Goal: Transaction & Acquisition: Book appointment/travel/reservation

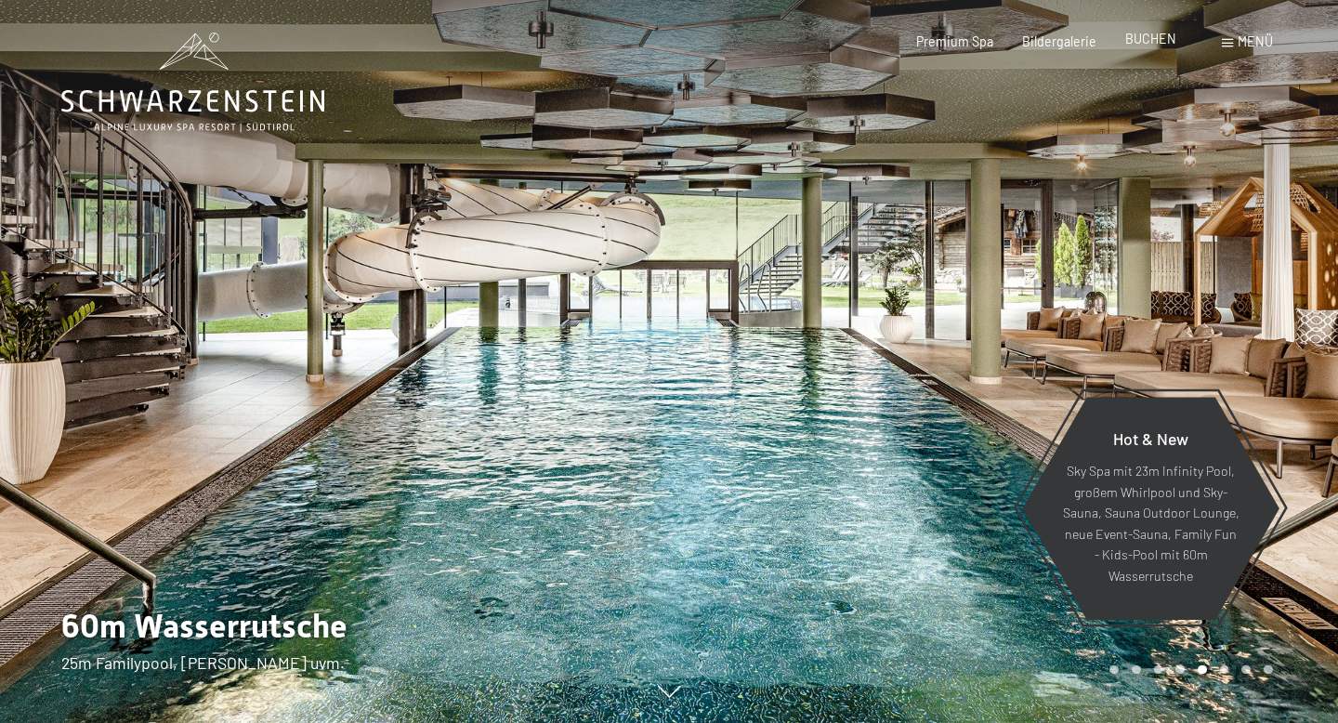
click at [1159, 42] on span "BUCHEN" at bounding box center [1150, 39] width 51 height 16
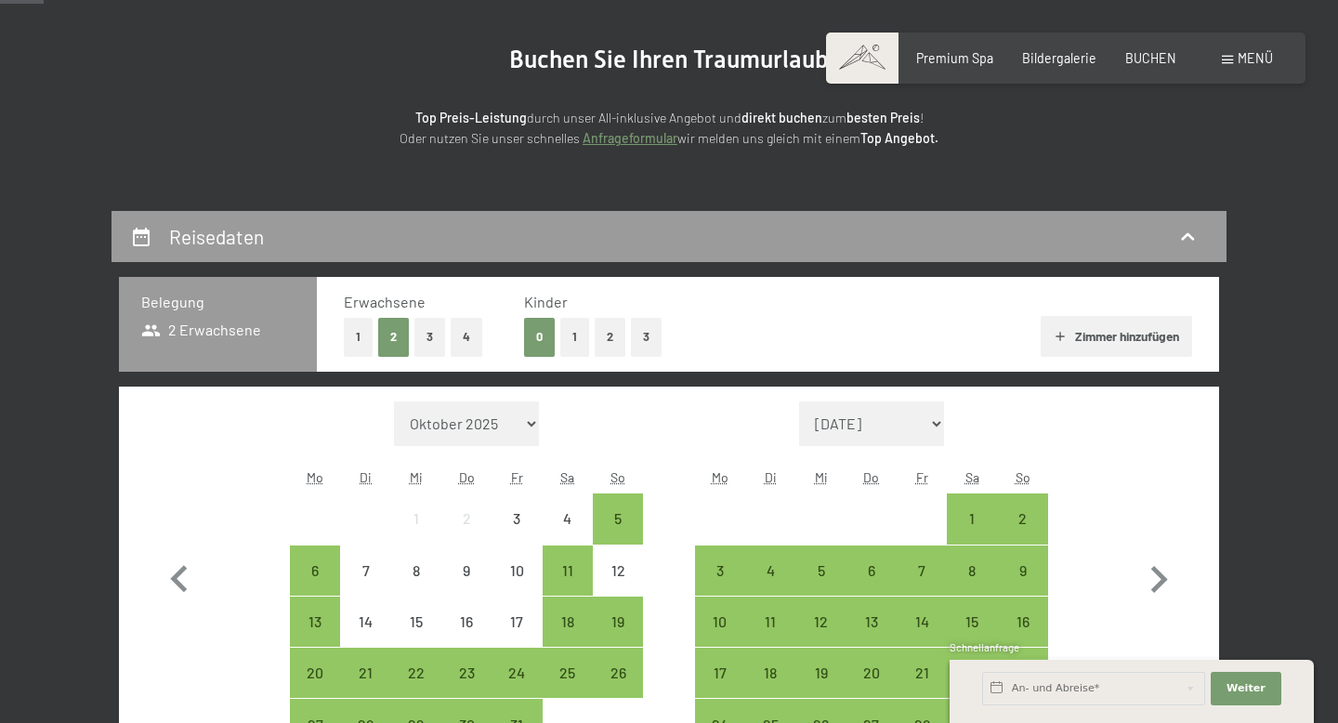
scroll to position [203, 0]
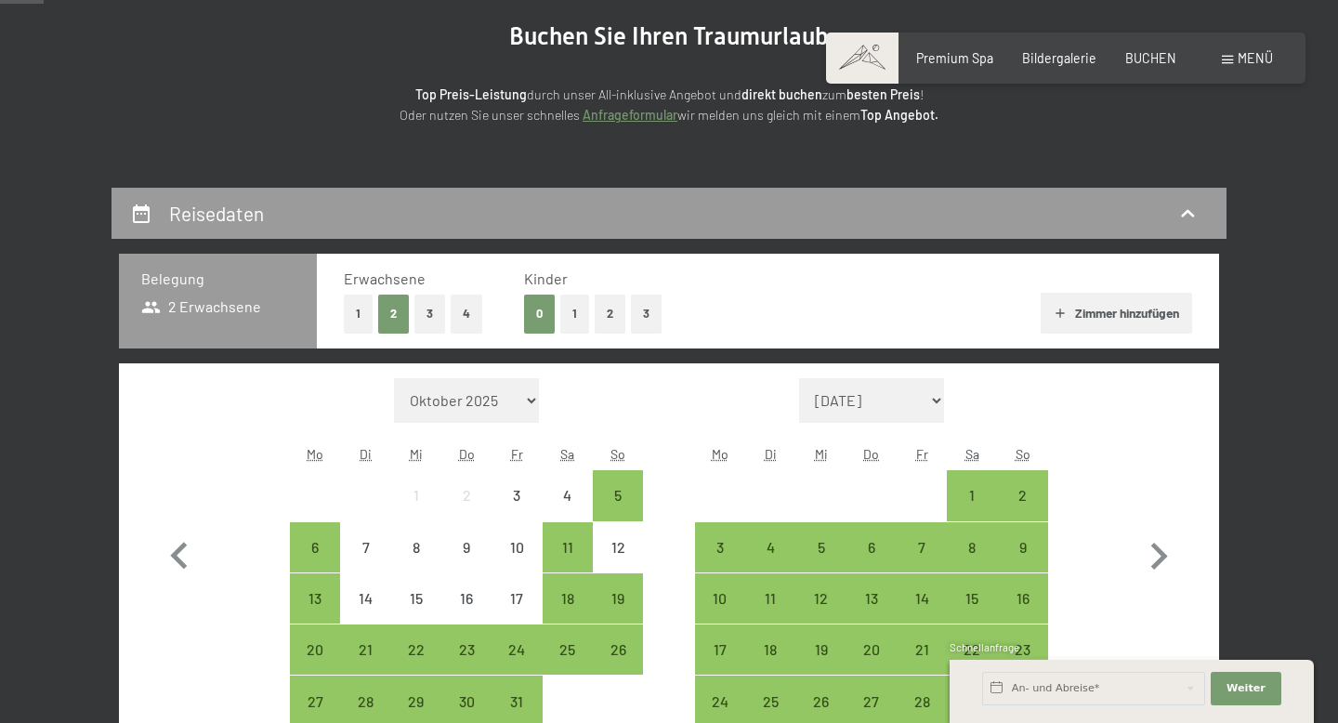
click at [602, 319] on button "2" at bounding box center [610, 313] width 31 height 38
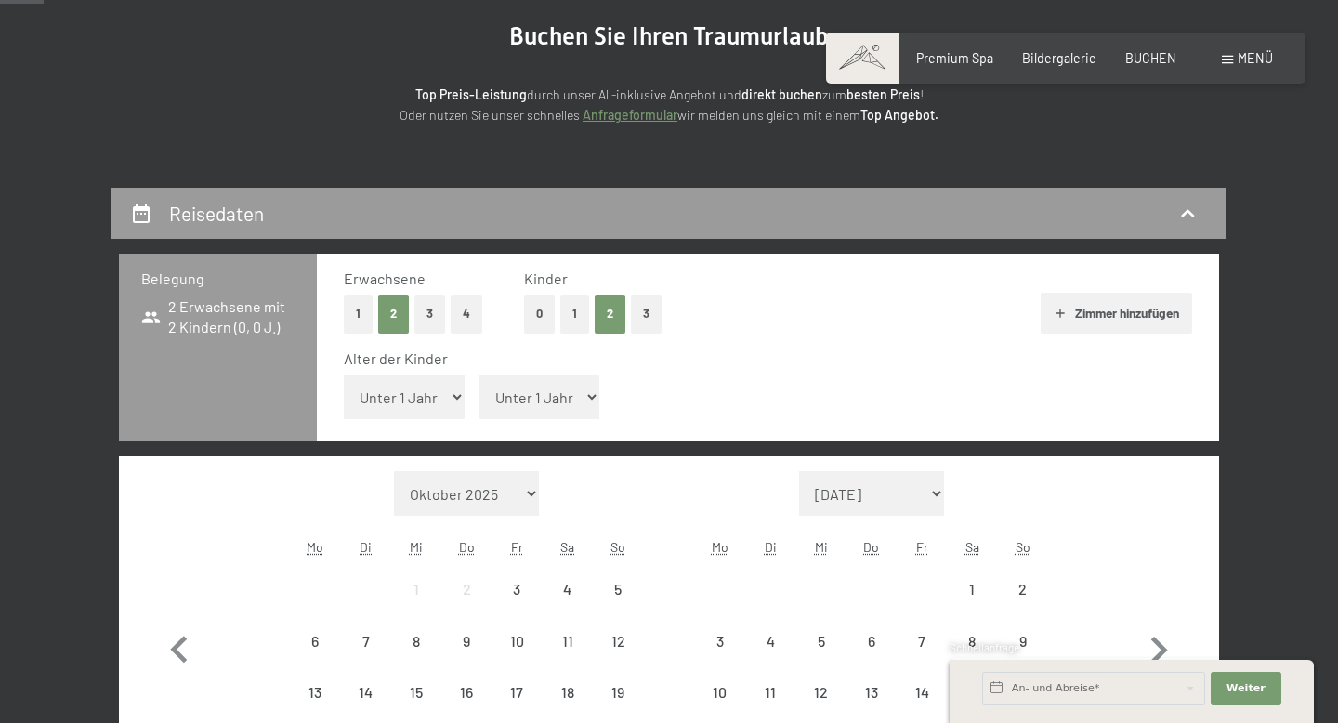
click at [550, 384] on select "Unter 1 Jahr 1 Jahr 2 Jahre 3 Jahre 4 Jahre 5 Jahre 6 Jahre 7 Jahre 8 Jahre 9 J…" at bounding box center [539, 396] width 121 height 45
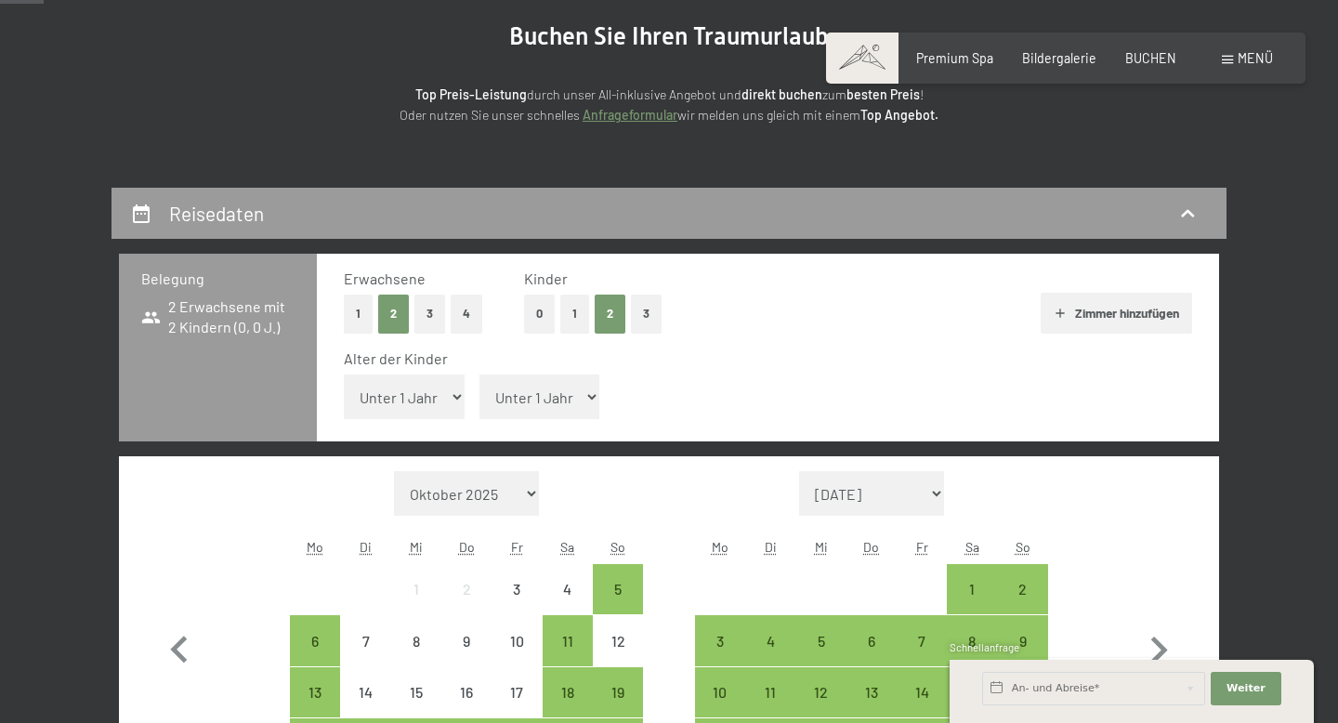
select select "1"
click at [479, 374] on select "Unter 1 Jahr 1 Jahr 2 Jahre 3 Jahre 4 Jahre 5 Jahre 6 Jahre 7 Jahre 8 Jahre 9 J…" at bounding box center [539, 396] width 121 height 45
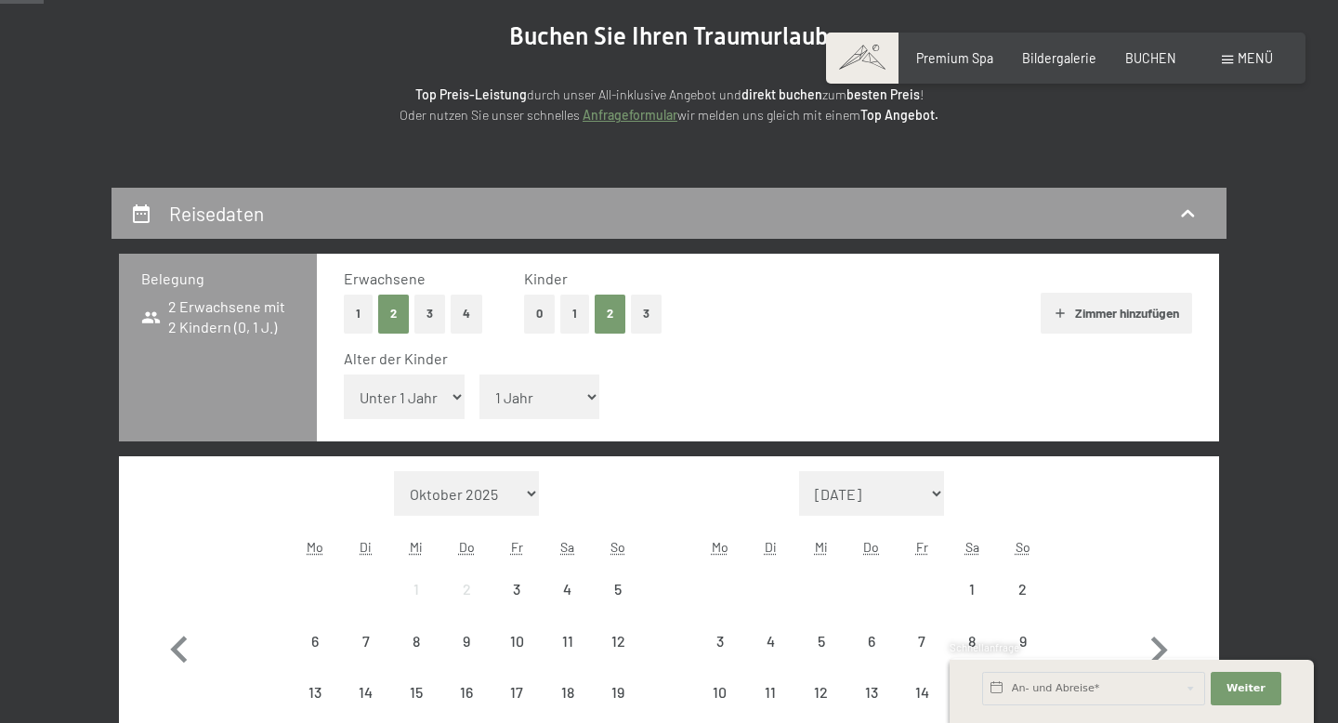
click at [456, 408] on select "Unter 1 Jahr 1 Jahr 2 Jahre 3 Jahre 4 Jahre 5 Jahre 6 Jahre 7 Jahre 8 Jahre 9 J…" at bounding box center [404, 396] width 121 height 45
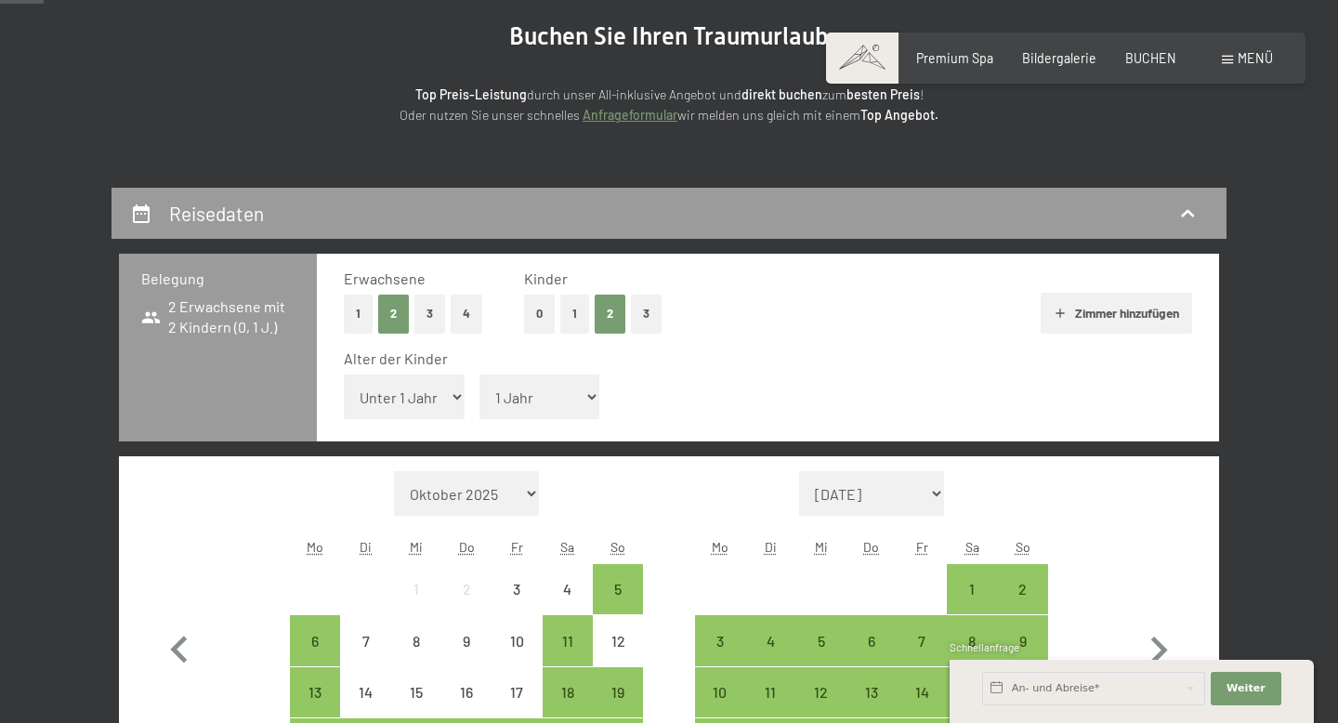
select select "4"
click at [344, 374] on select "Unter 1 Jahr 1 Jahr 2 Jahre 3 Jahre 4 Jahre 5 Jahre 6 Jahre 7 Jahre 8 Jahre 9 J…" at bounding box center [404, 396] width 121 height 45
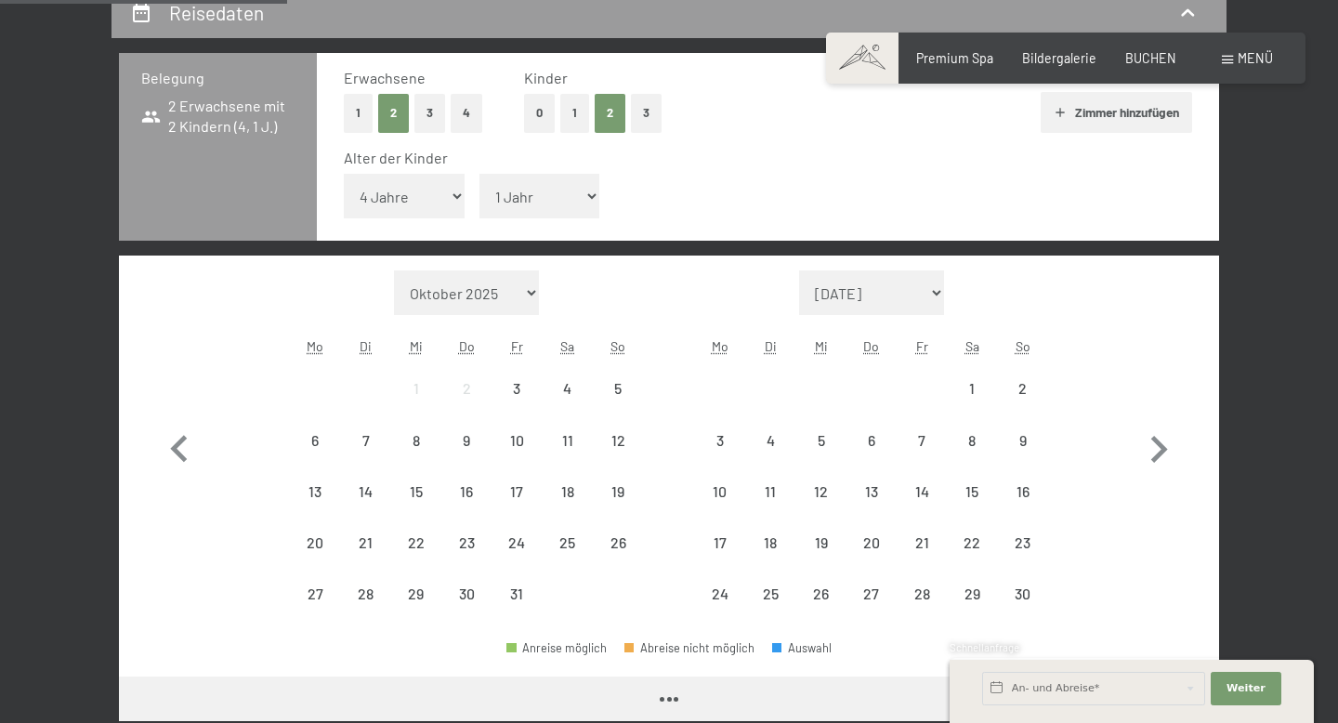
scroll to position [412, 0]
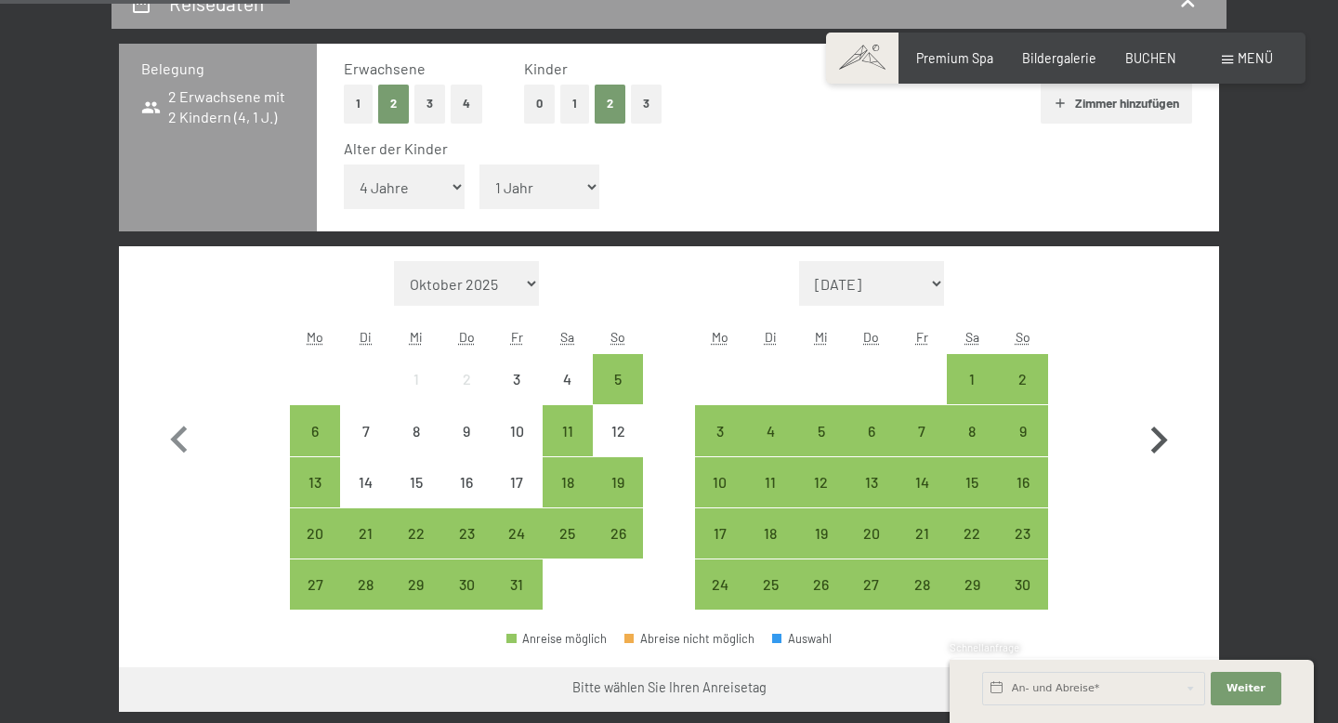
click at [1164, 449] on icon "button" at bounding box center [1158, 440] width 54 height 54
select select "[DATE]"
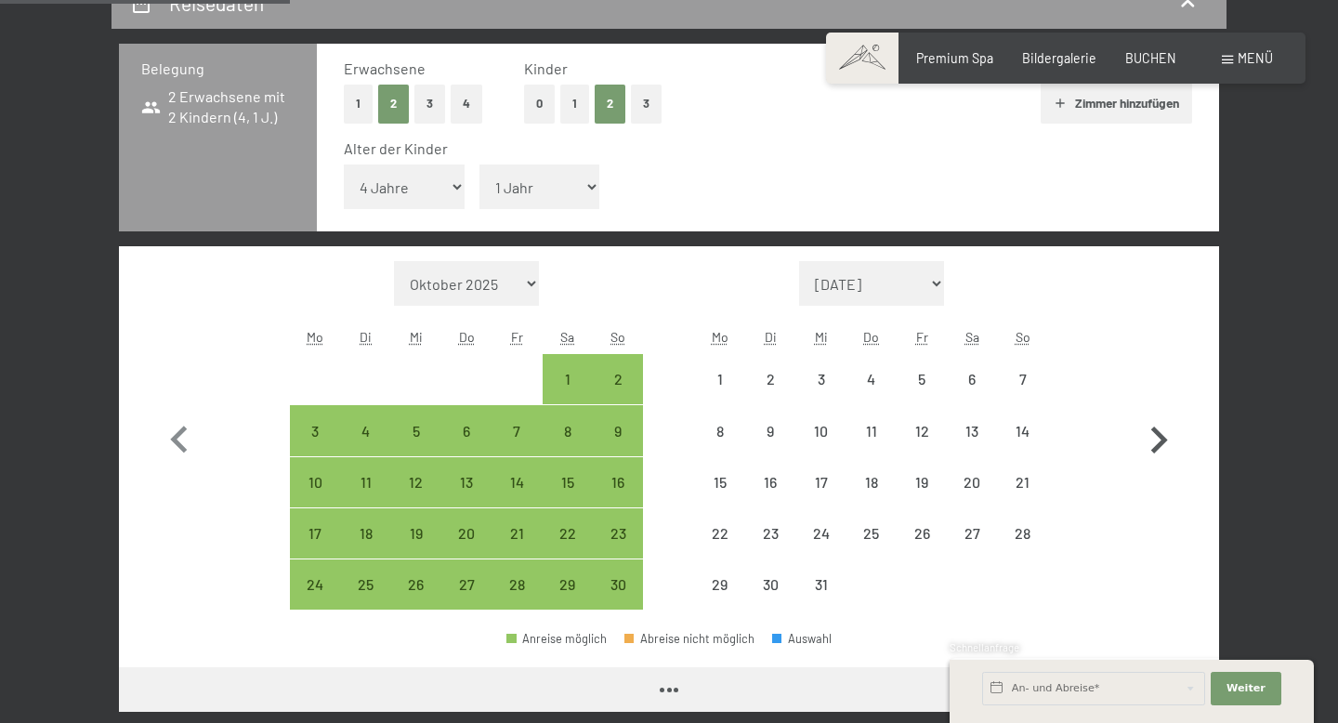
click at [1164, 450] on icon "button" at bounding box center [1158, 440] width 54 height 54
select select "[DATE]"
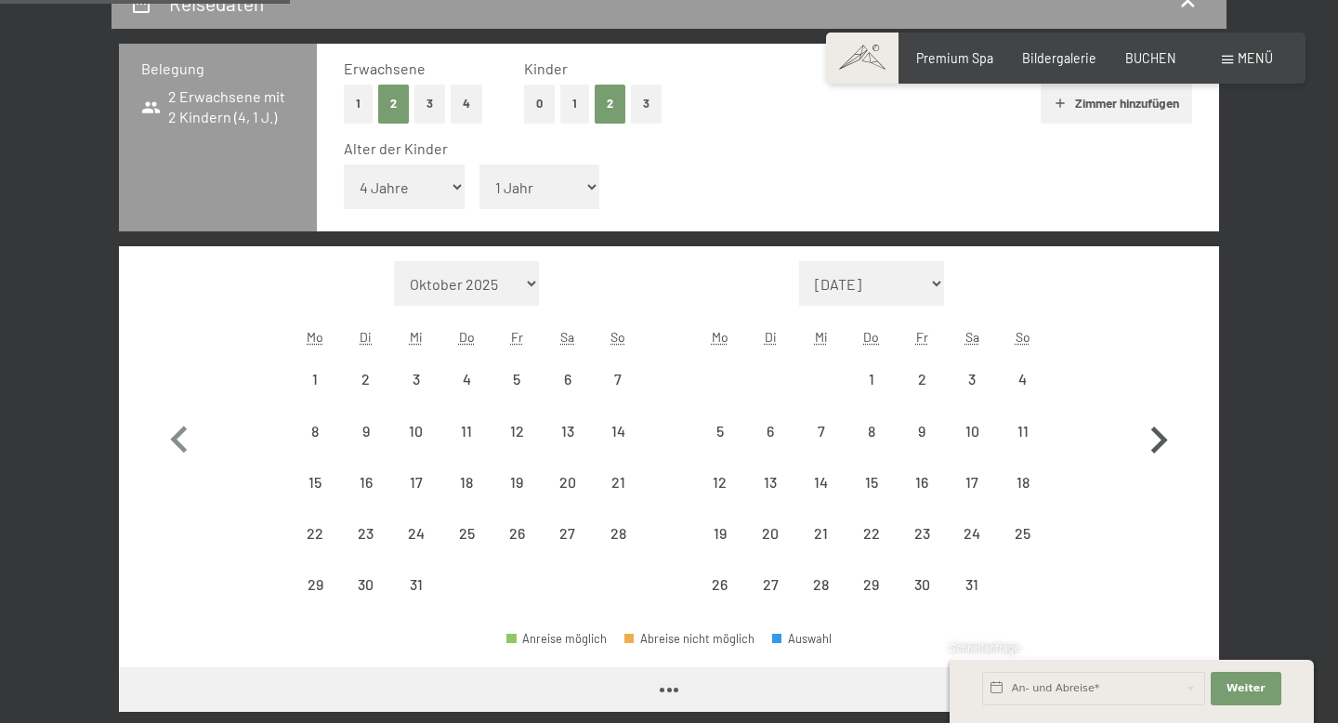
select select "[DATE]"
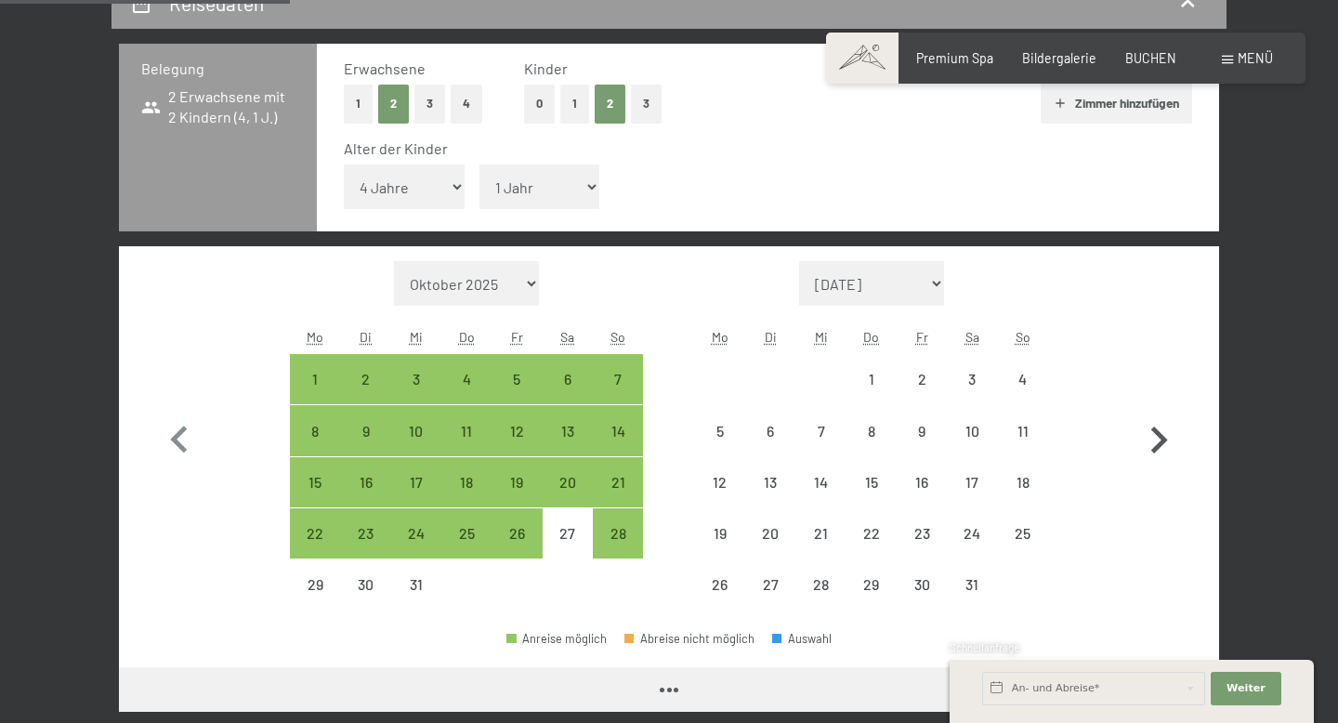
click at [1164, 450] on icon "button" at bounding box center [1158, 440] width 54 height 54
select select "[DATE]"
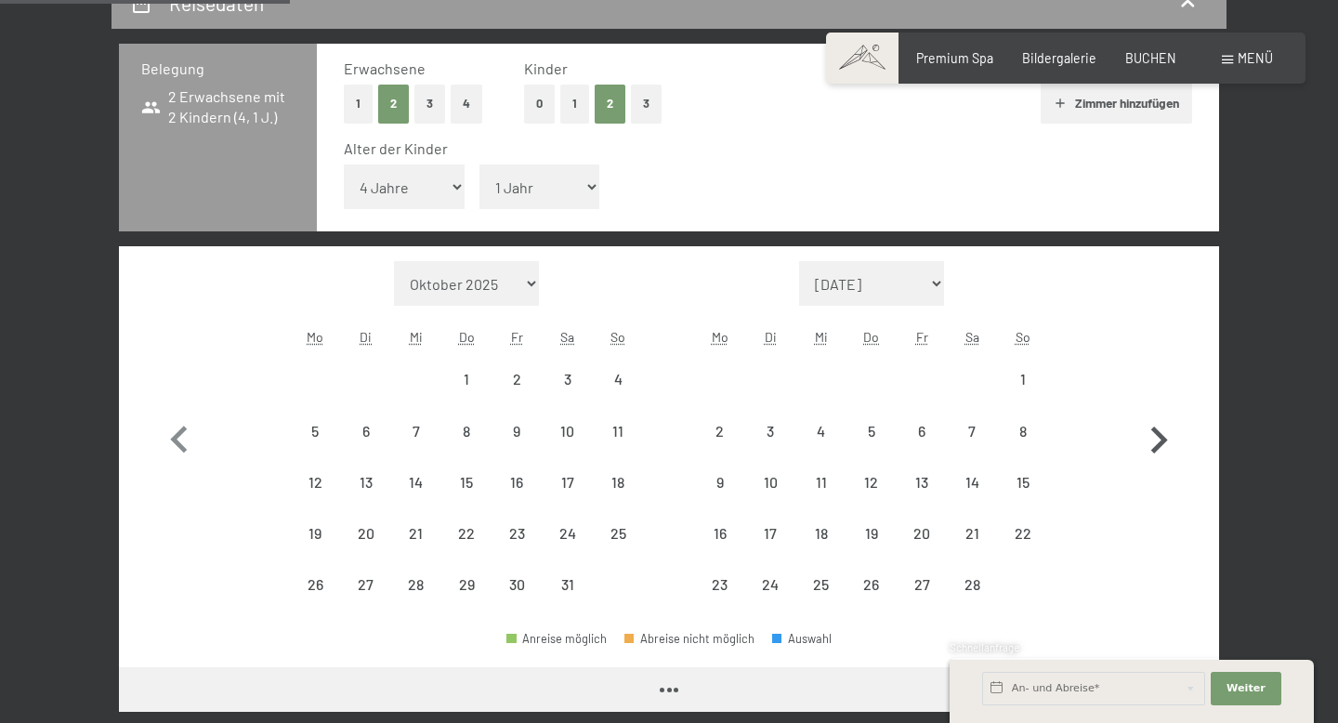
click at [1164, 451] on icon "button" at bounding box center [1158, 440] width 54 height 54
select select "[DATE]"
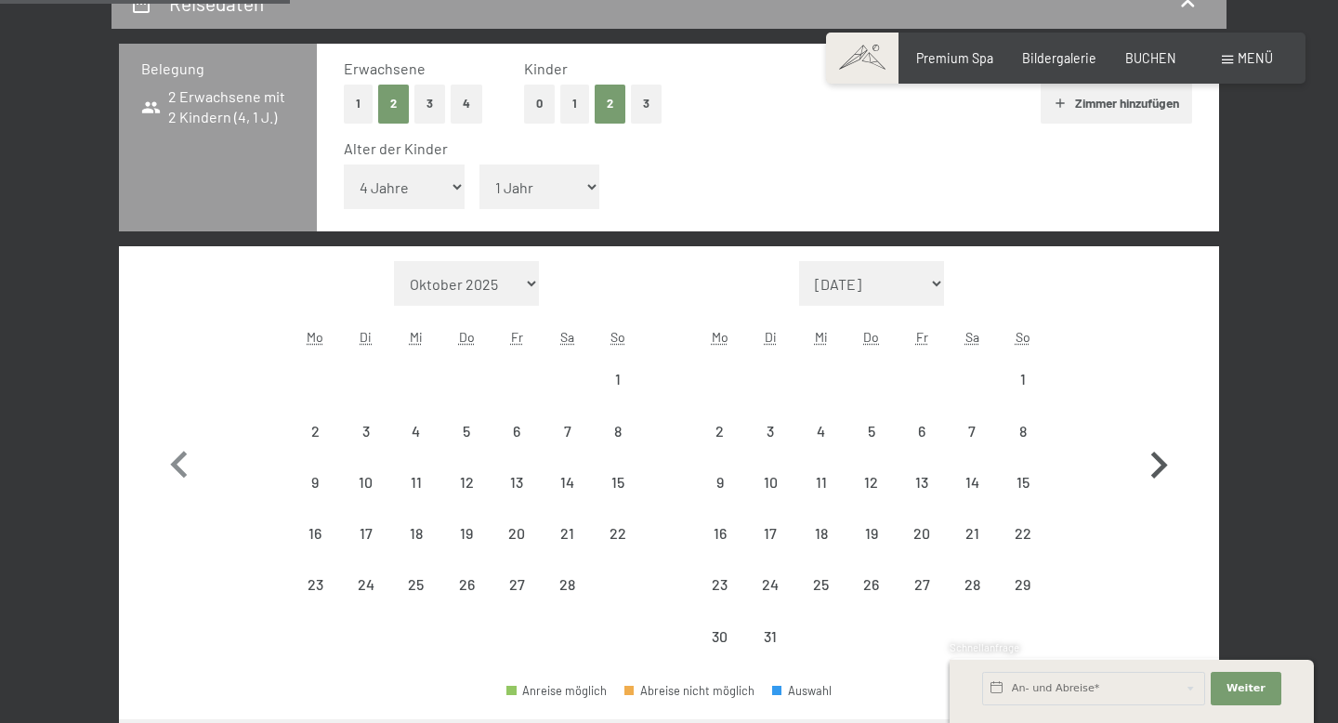
select select "[DATE]"
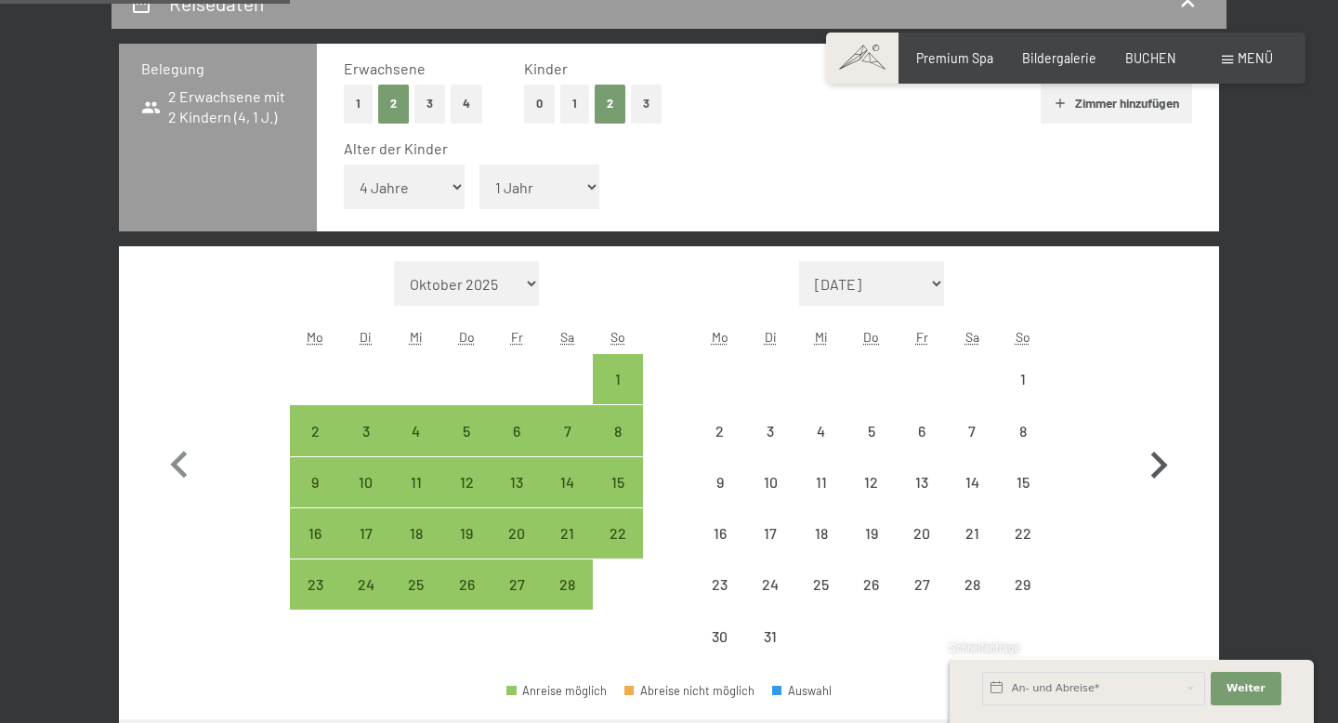
click at [1164, 451] on icon "button" at bounding box center [1158, 465] width 54 height 54
select select "[DATE]"
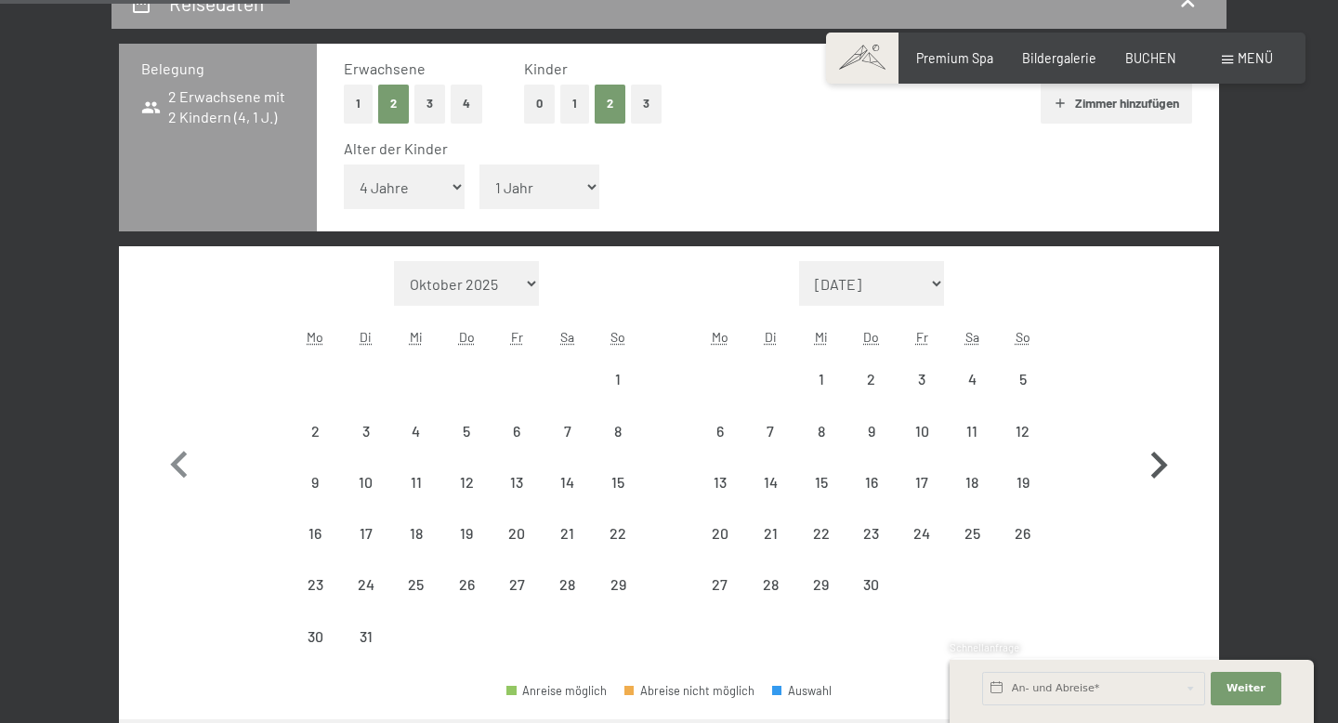
select select "[DATE]"
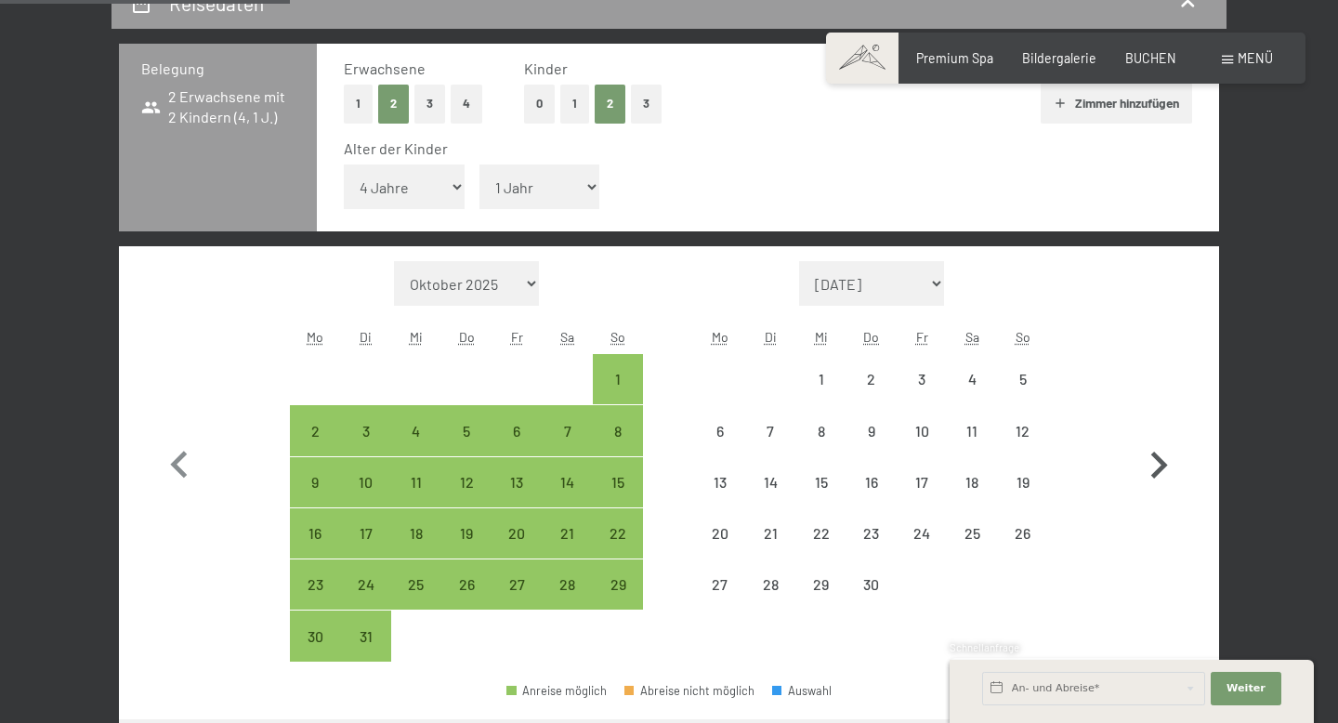
click at [1164, 451] on icon "button" at bounding box center [1158, 465] width 54 height 54
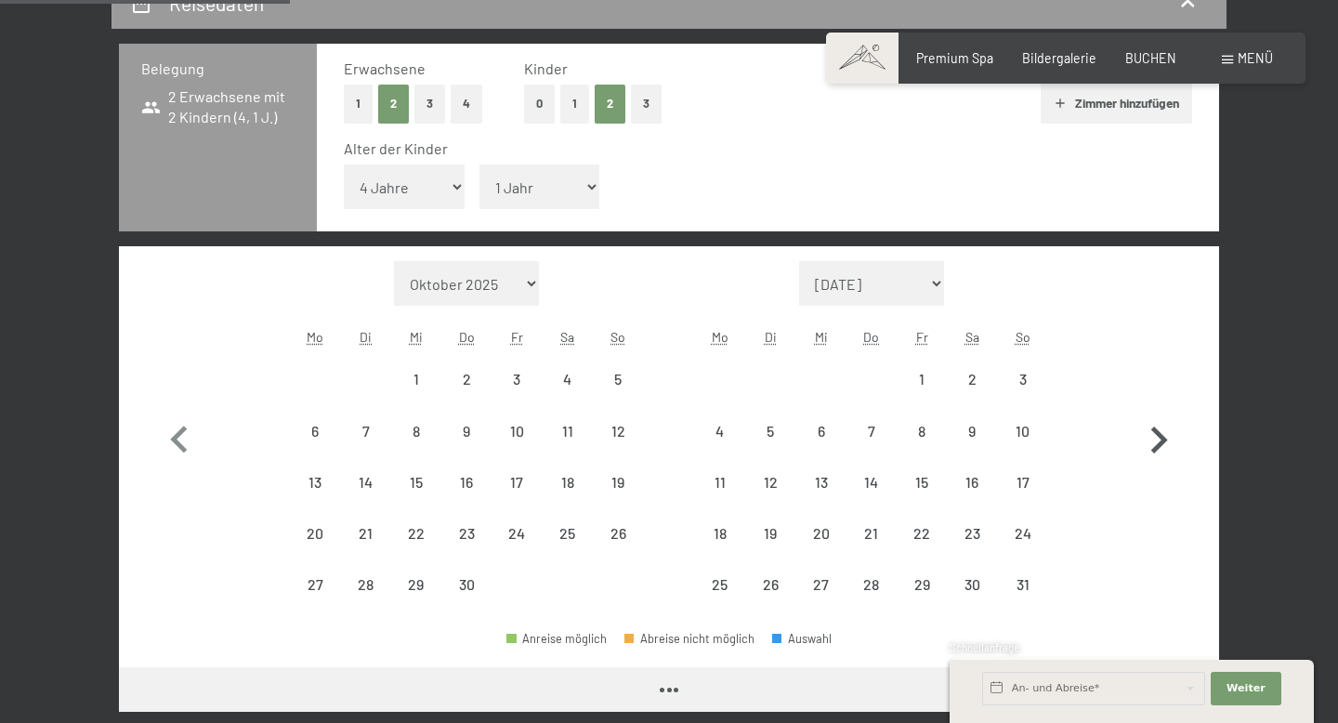
select select "[DATE]"
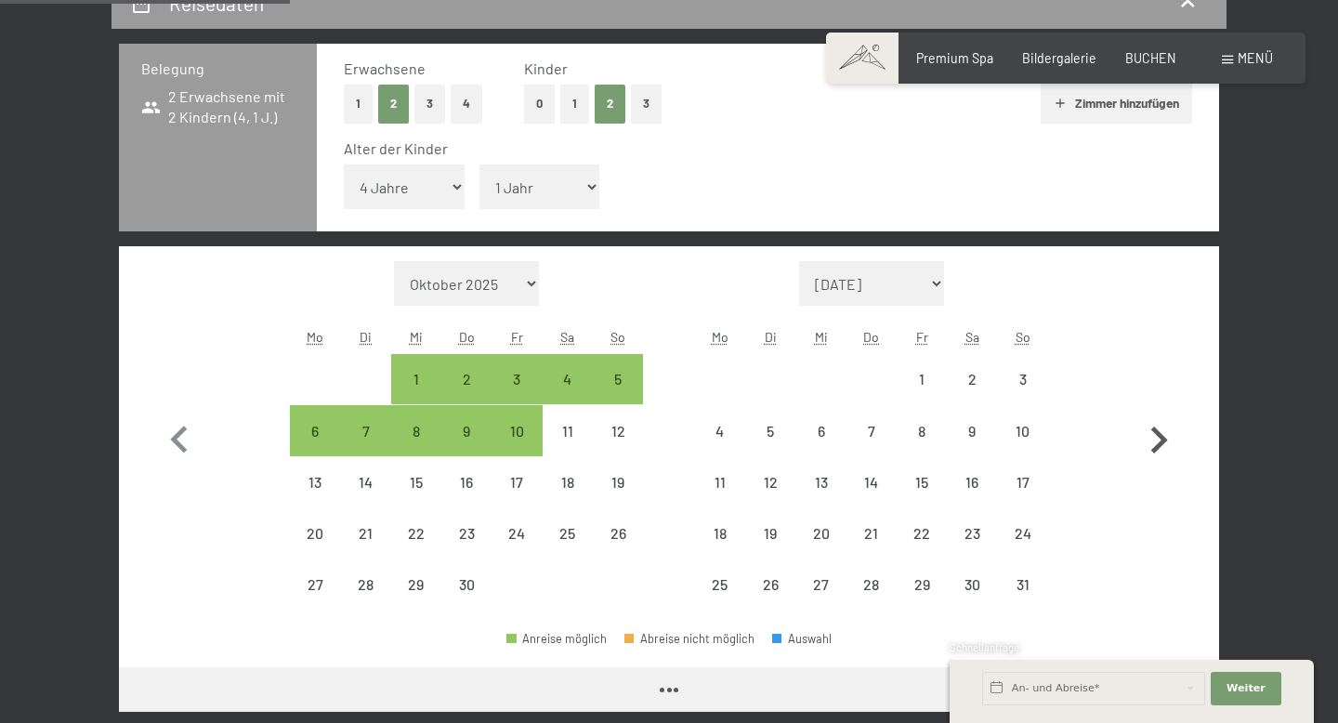
click at [1164, 451] on icon "button" at bounding box center [1158, 440] width 54 height 54
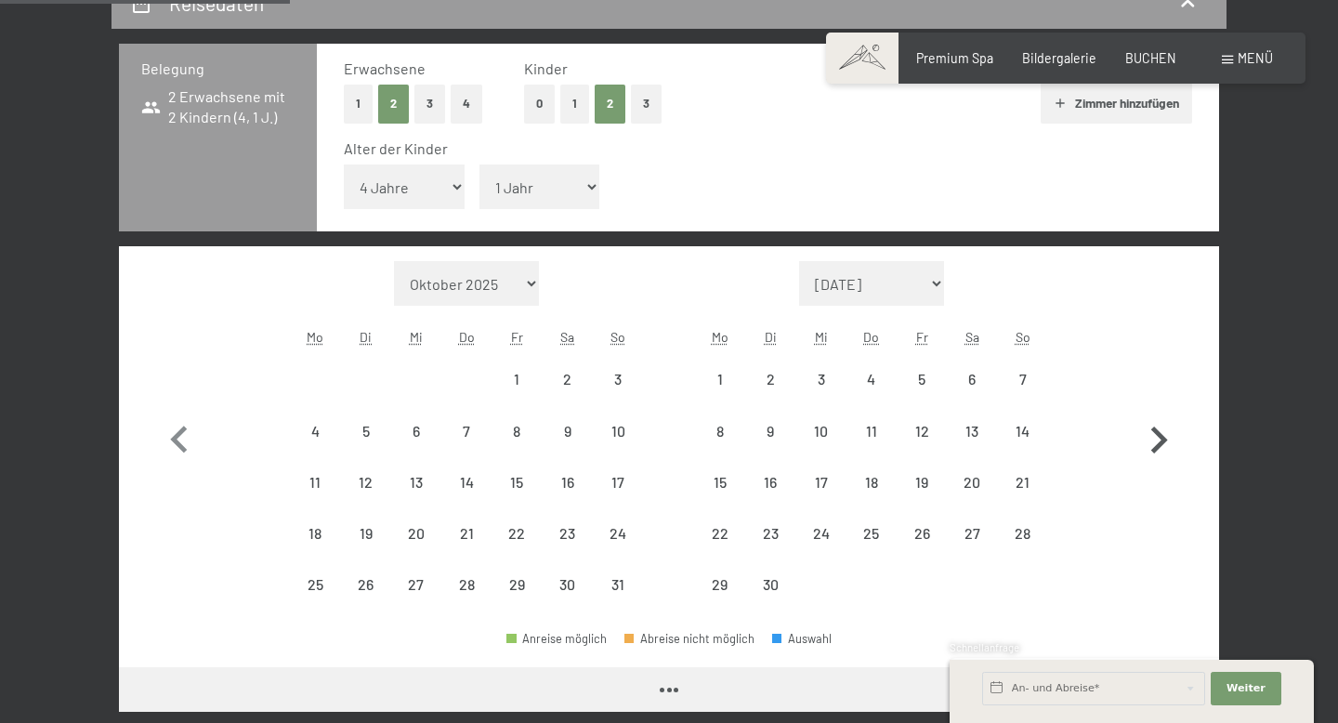
select select "[DATE]"
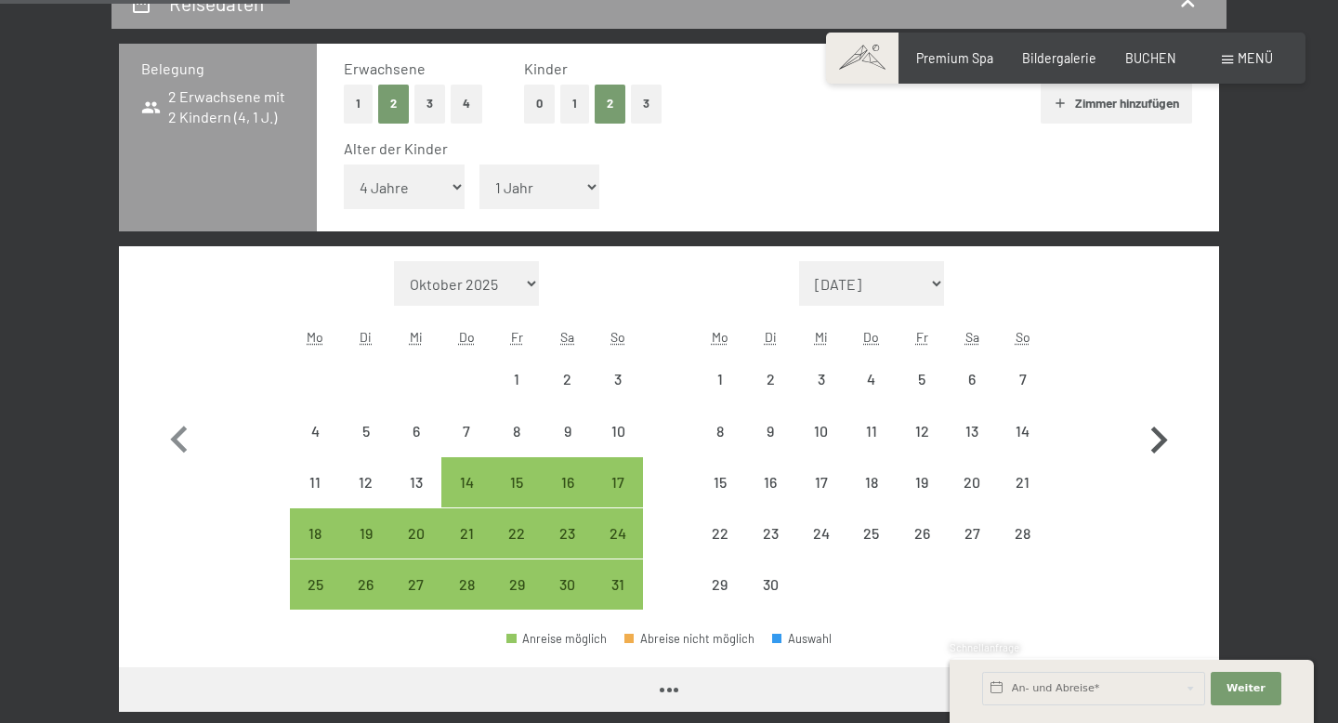
click at [1164, 451] on icon "button" at bounding box center [1158, 440] width 54 height 54
select select "[DATE]"
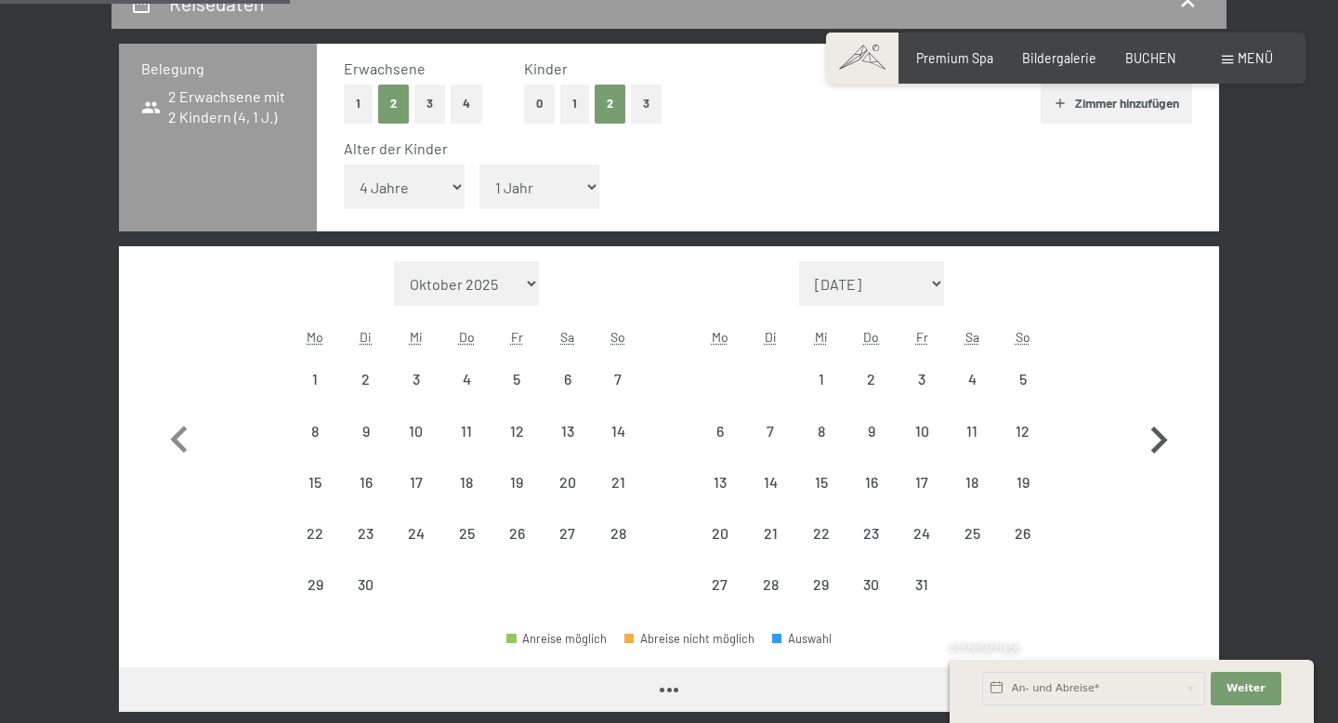
select select "[DATE]"
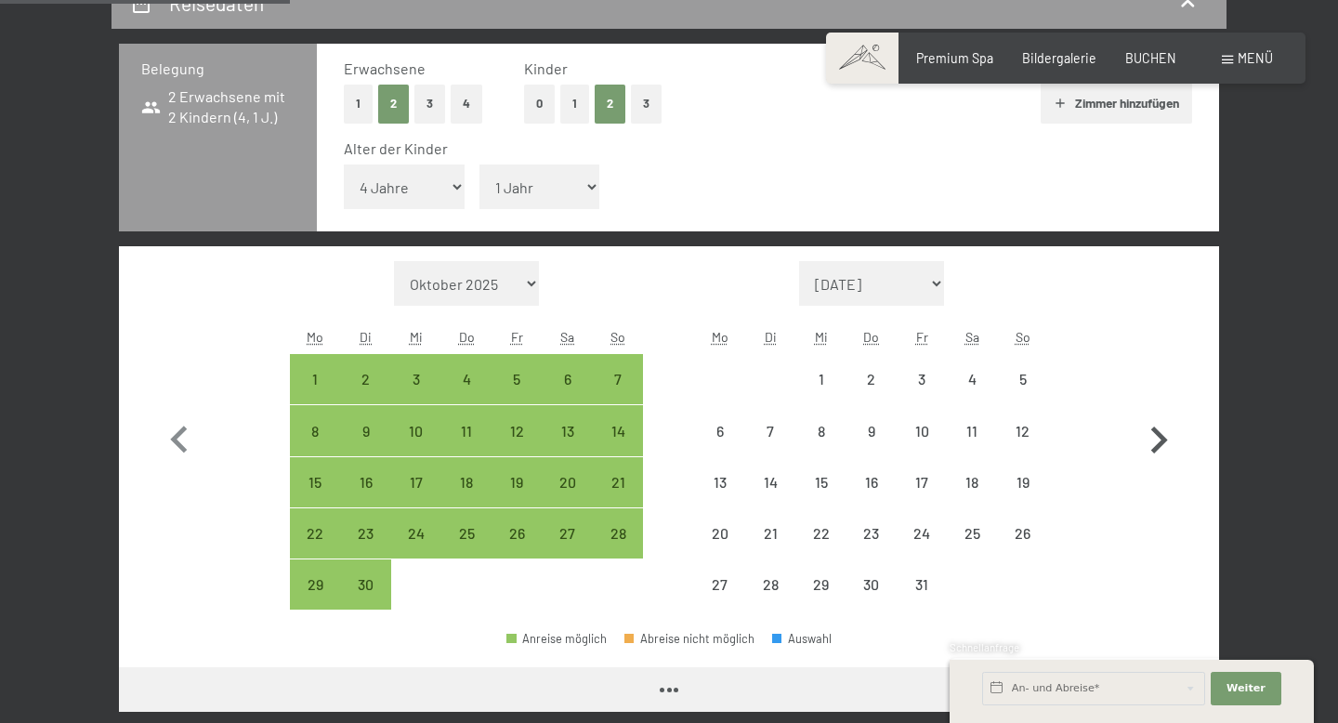
select select "[DATE]"
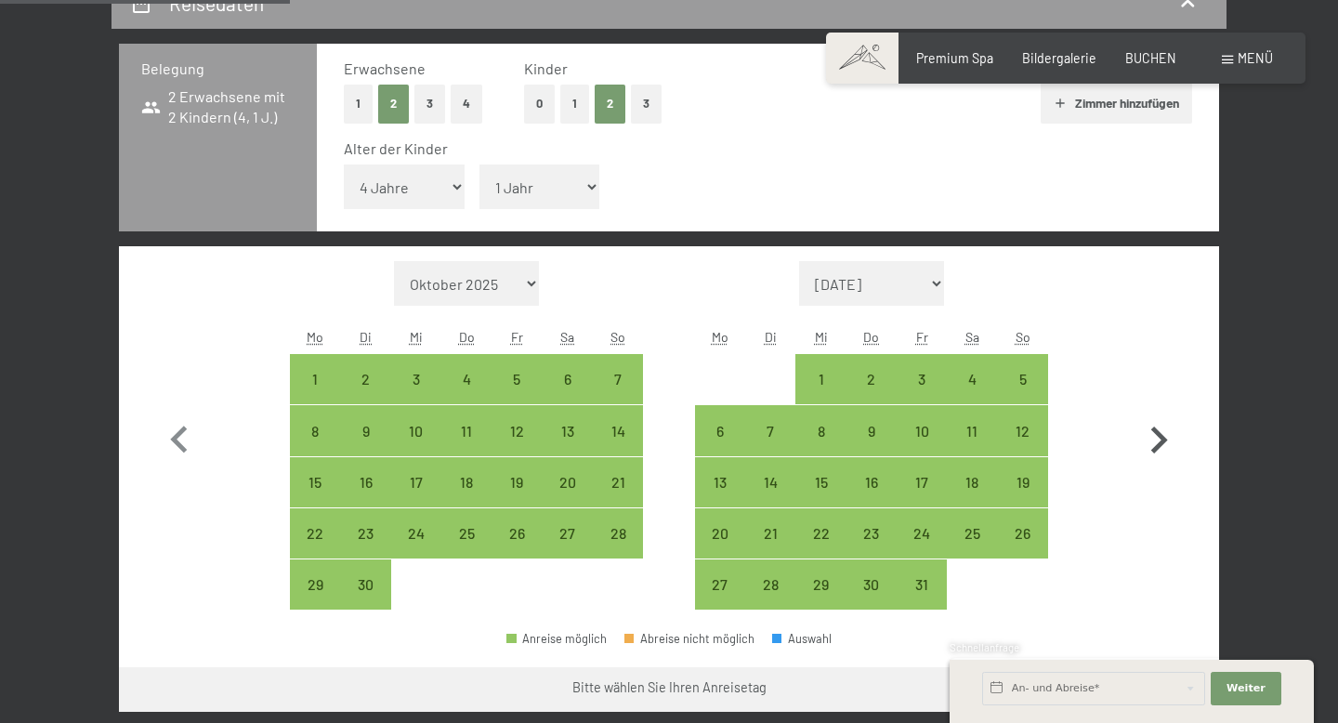
click at [1163, 451] on icon "button" at bounding box center [1158, 440] width 54 height 54
select select "[DATE]"
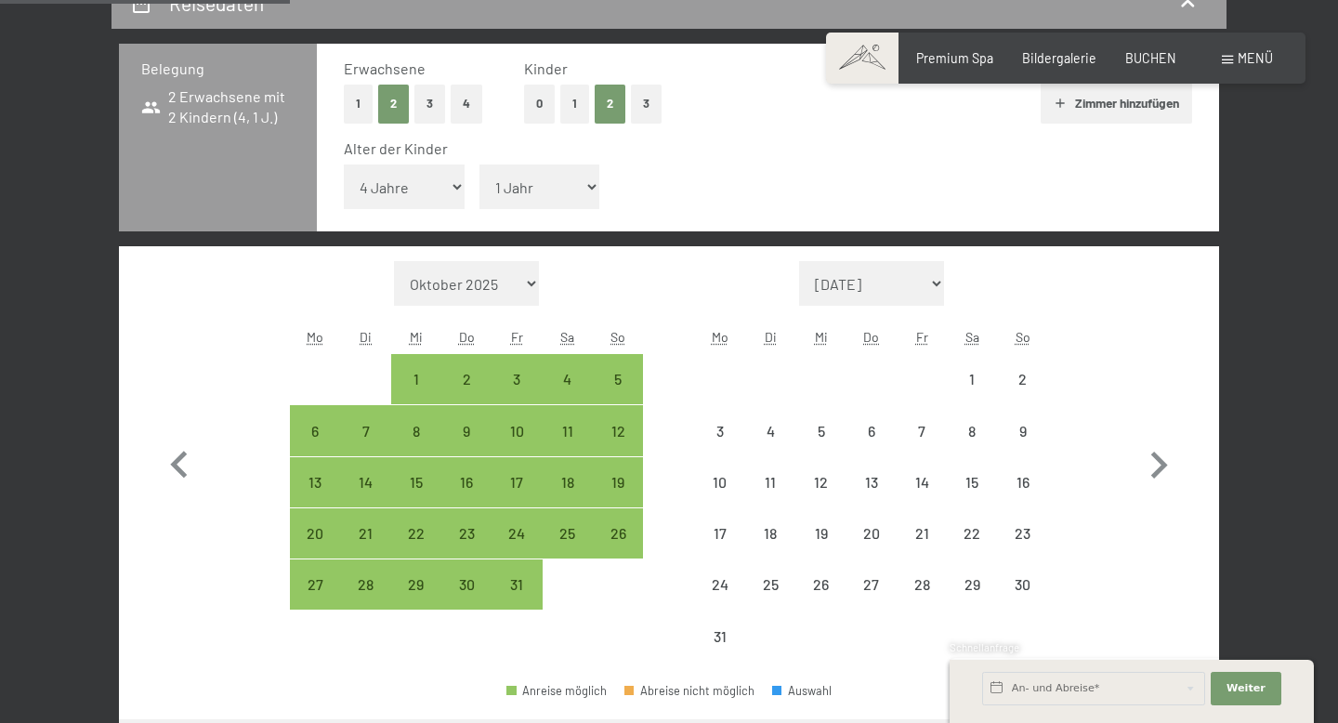
select select "[DATE]"
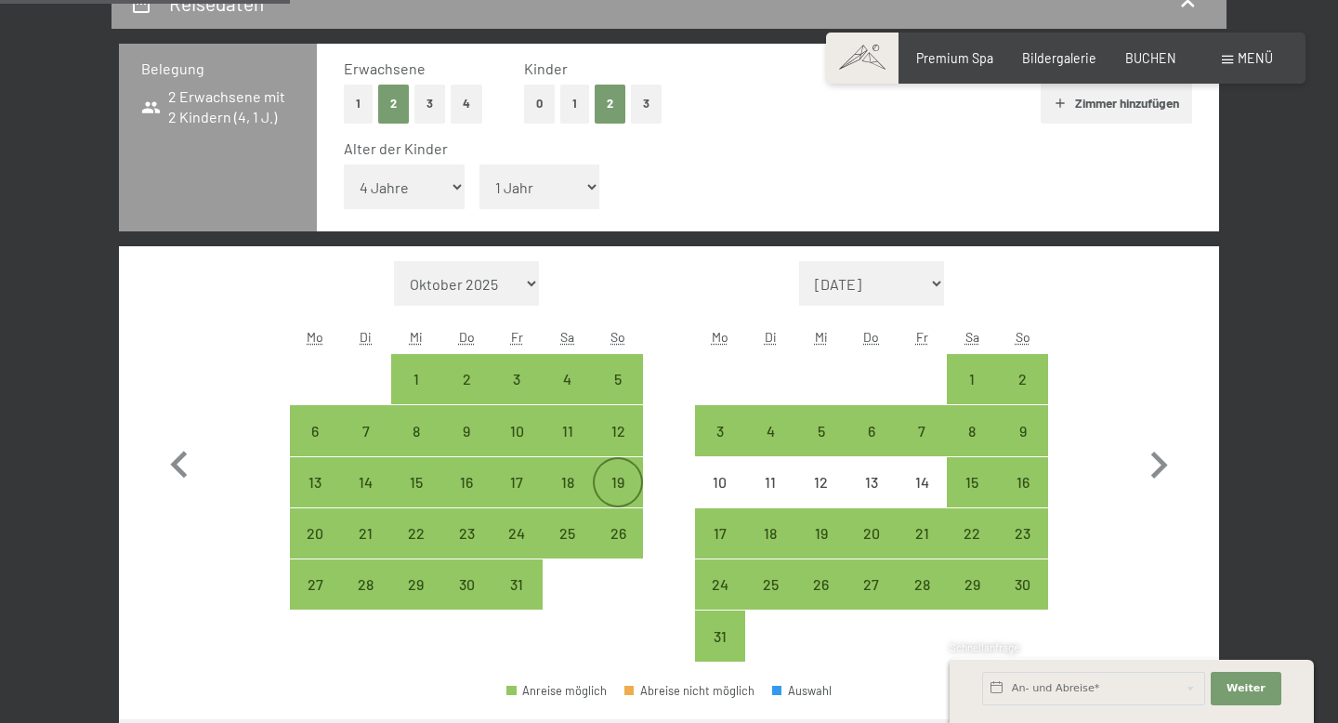
click at [612, 487] on div "19" at bounding box center [618, 498] width 46 height 46
select select "[DATE]"
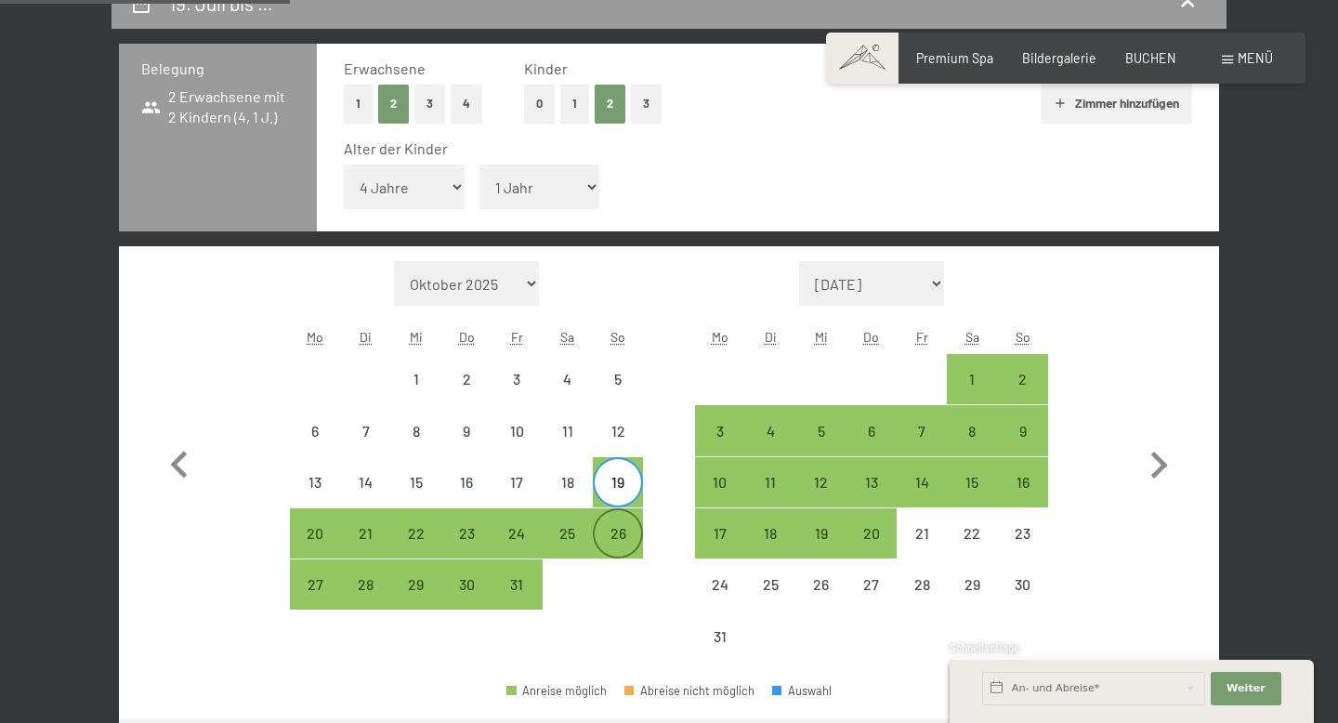
click at [611, 539] on div "26" at bounding box center [618, 549] width 46 height 46
select select "[DATE]"
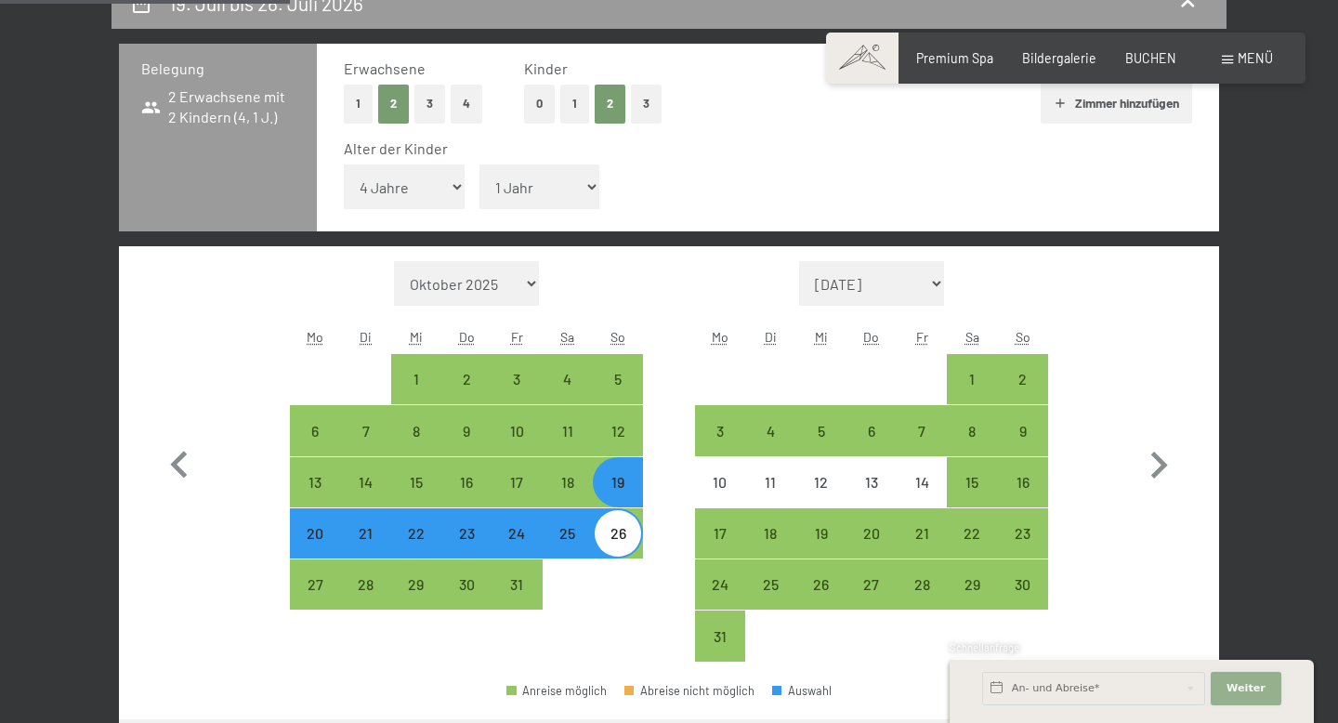
click at [1238, 687] on span "Weiter" at bounding box center [1245, 688] width 39 height 15
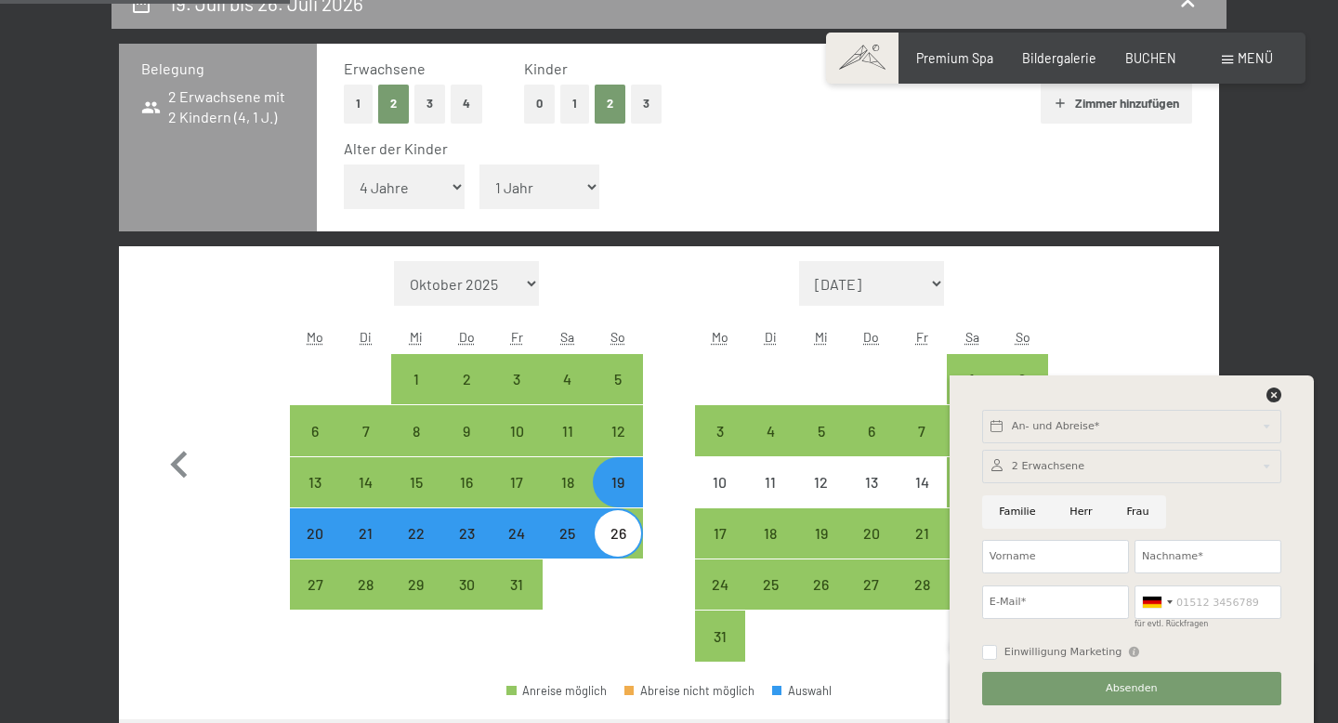
click at [1283, 397] on div at bounding box center [1131, 398] width 305 height 23
click at [1275, 395] on icon at bounding box center [1273, 394] width 15 height 15
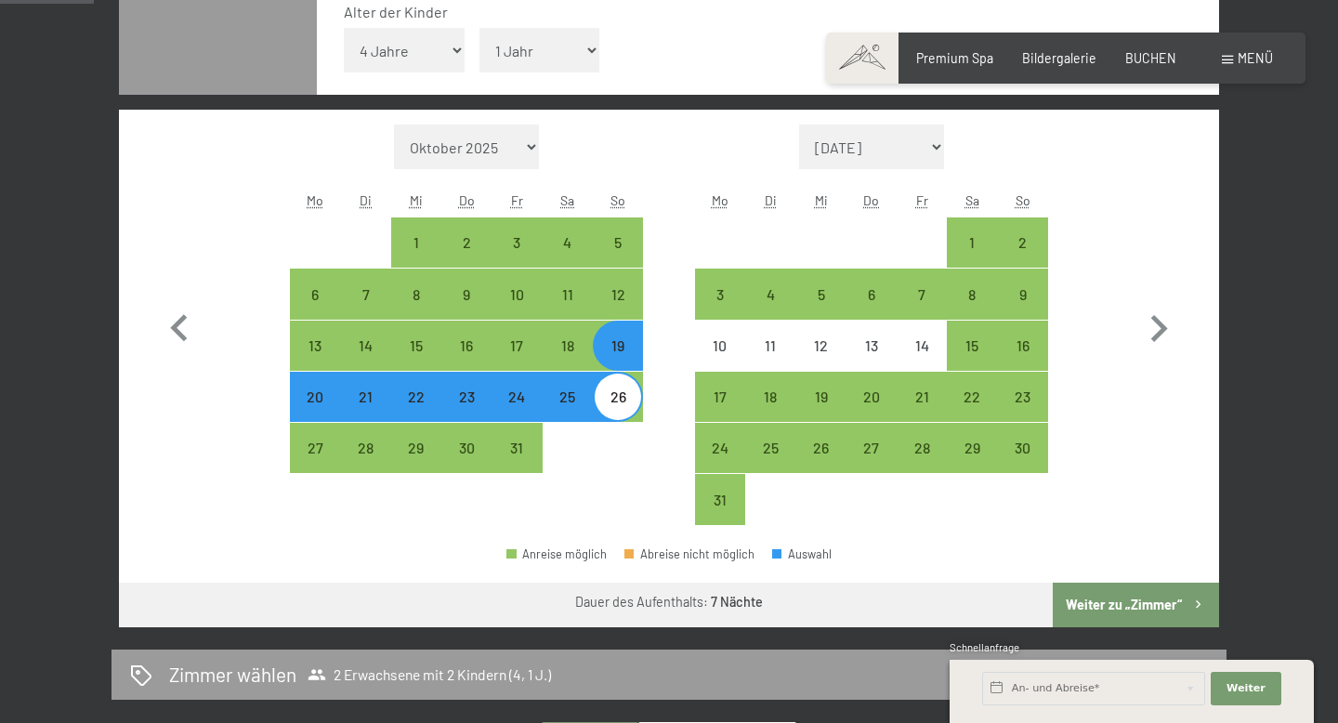
scroll to position [553, 0]
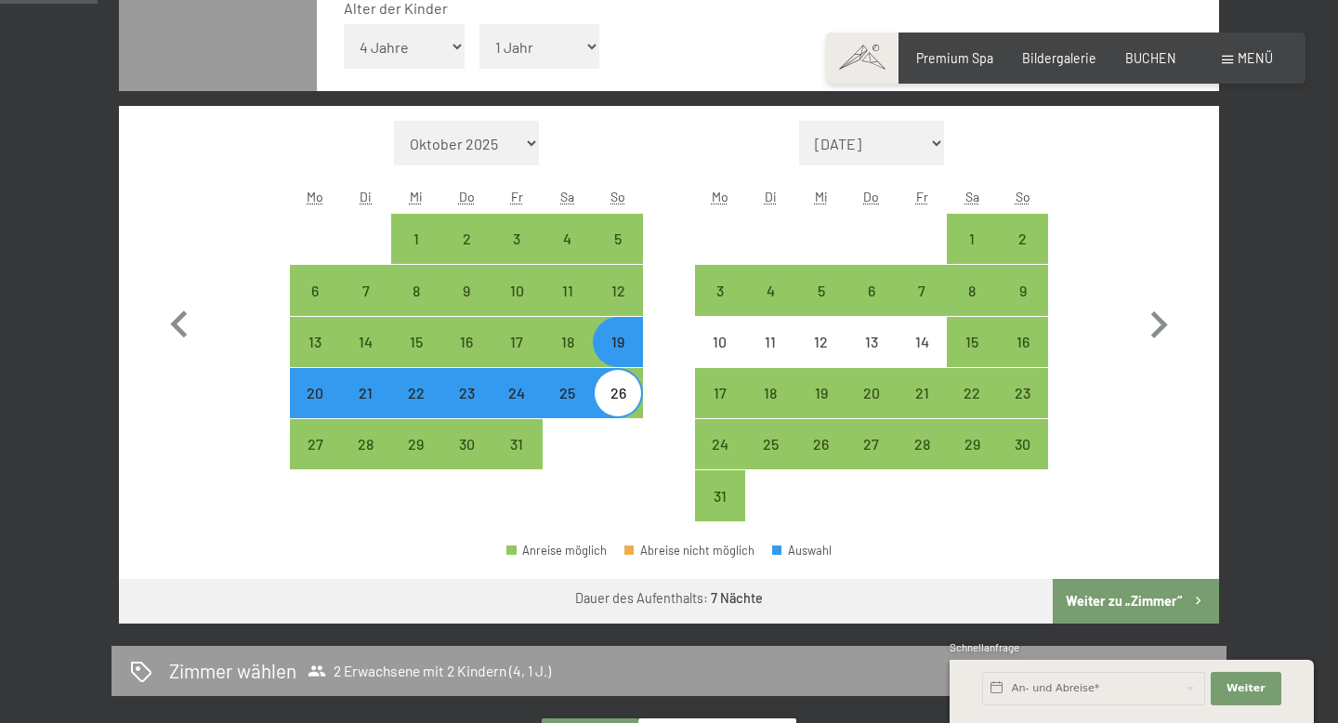
click at [1110, 599] on button "Weiter zu „Zimmer“" at bounding box center [1136, 601] width 166 height 45
select select "[DATE]"
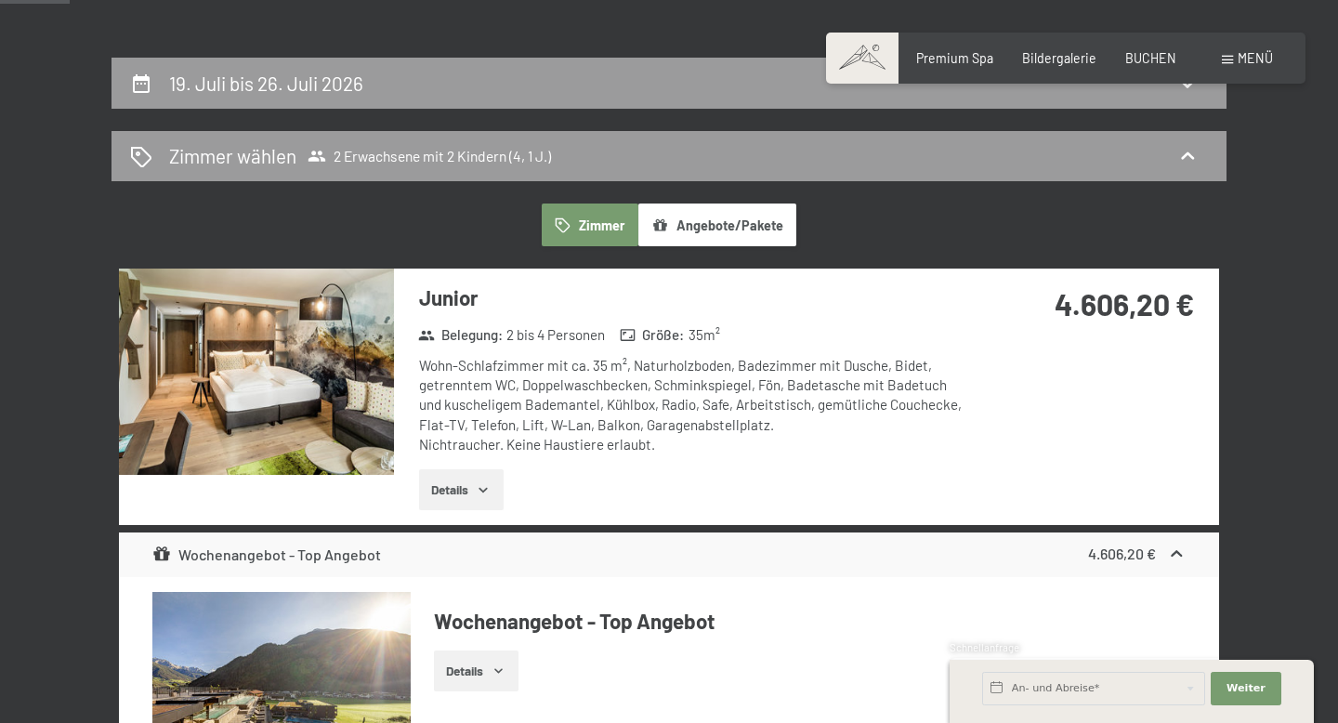
scroll to position [320, 0]
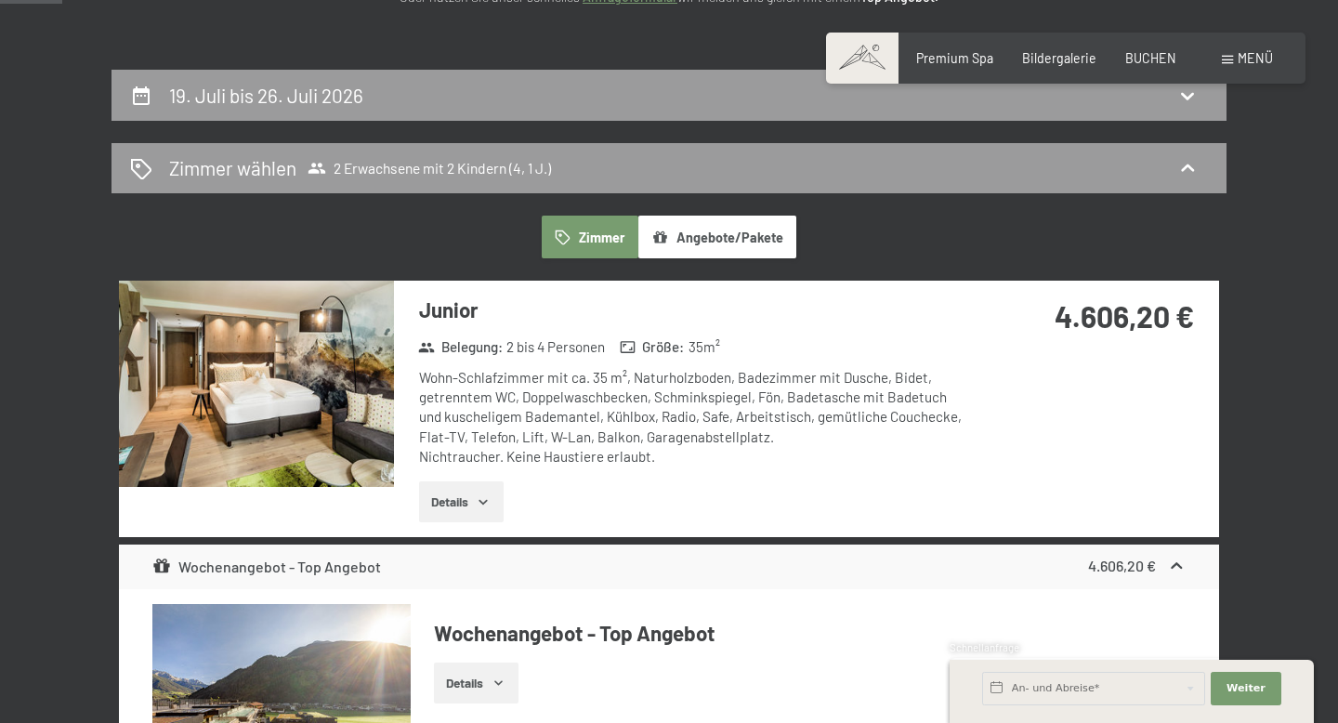
click at [485, 504] on icon "button" at bounding box center [483, 502] width 8 height 5
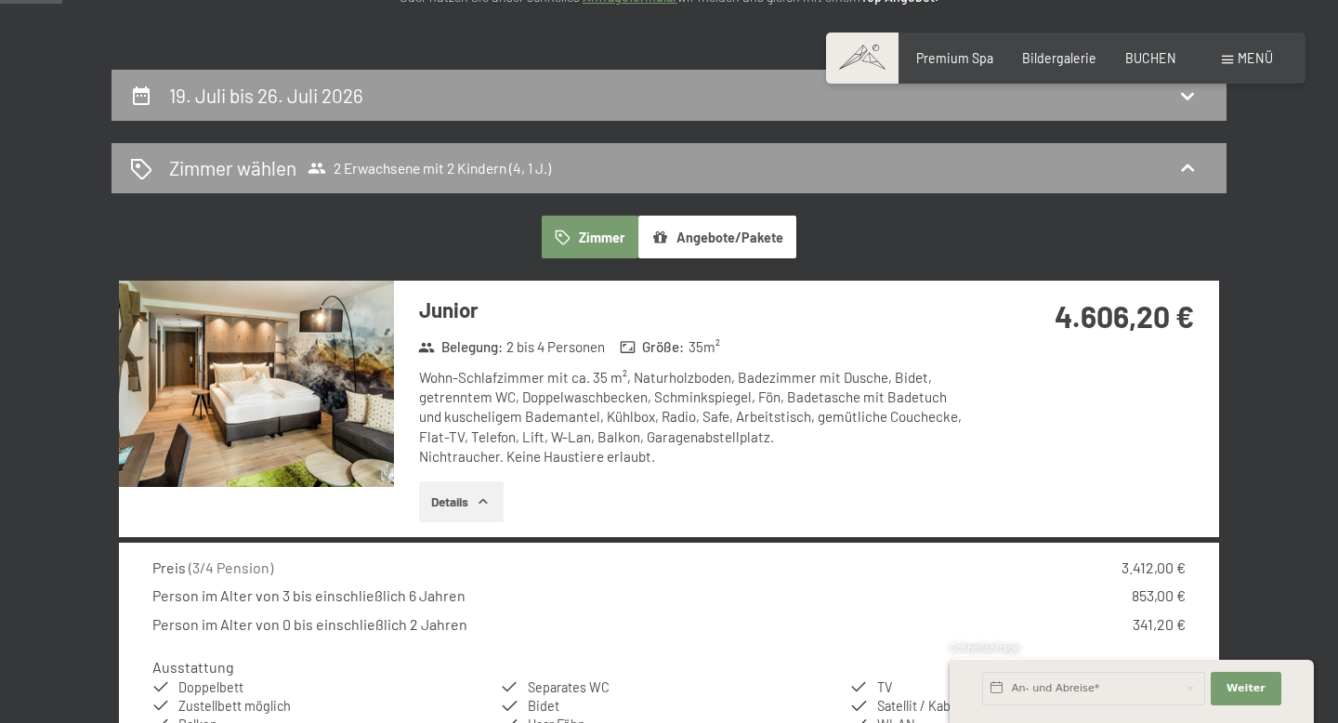
click at [484, 503] on icon "button" at bounding box center [483, 501] width 15 height 15
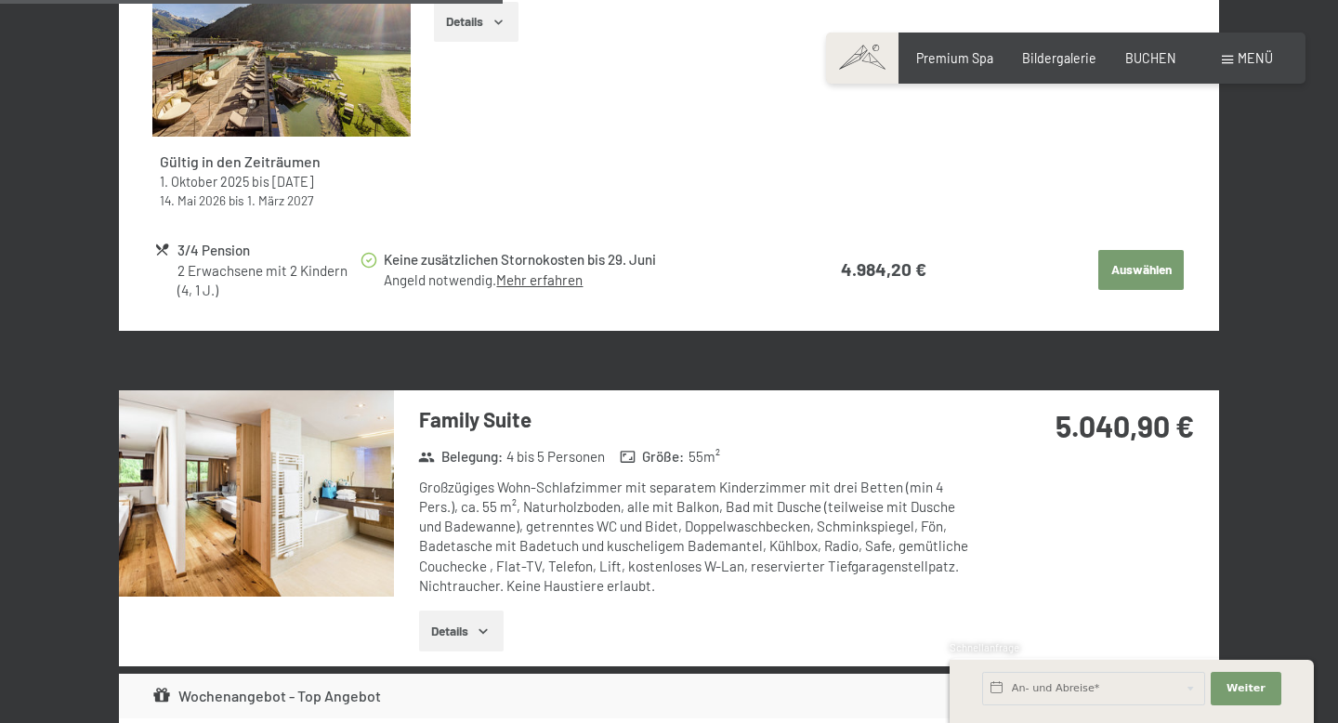
scroll to position [2584, 0]
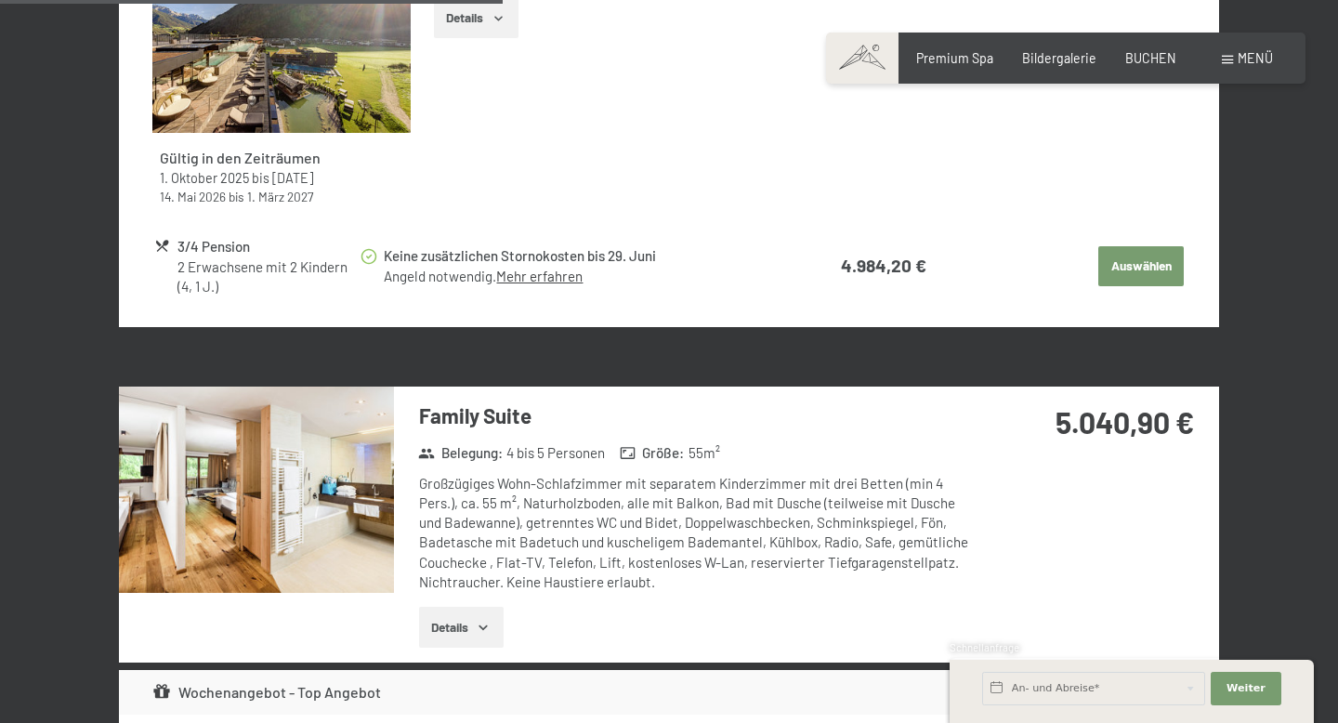
click at [475, 607] on button "Details" at bounding box center [461, 627] width 85 height 41
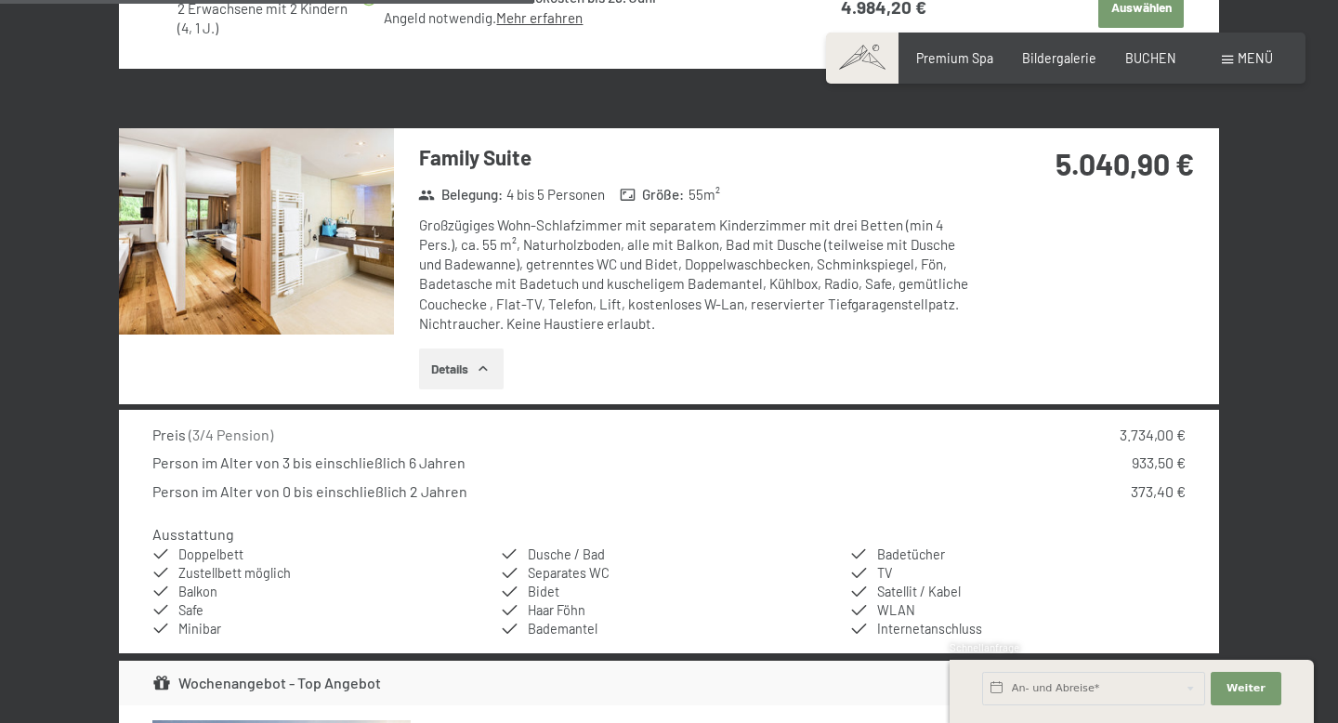
scroll to position [2854, 0]
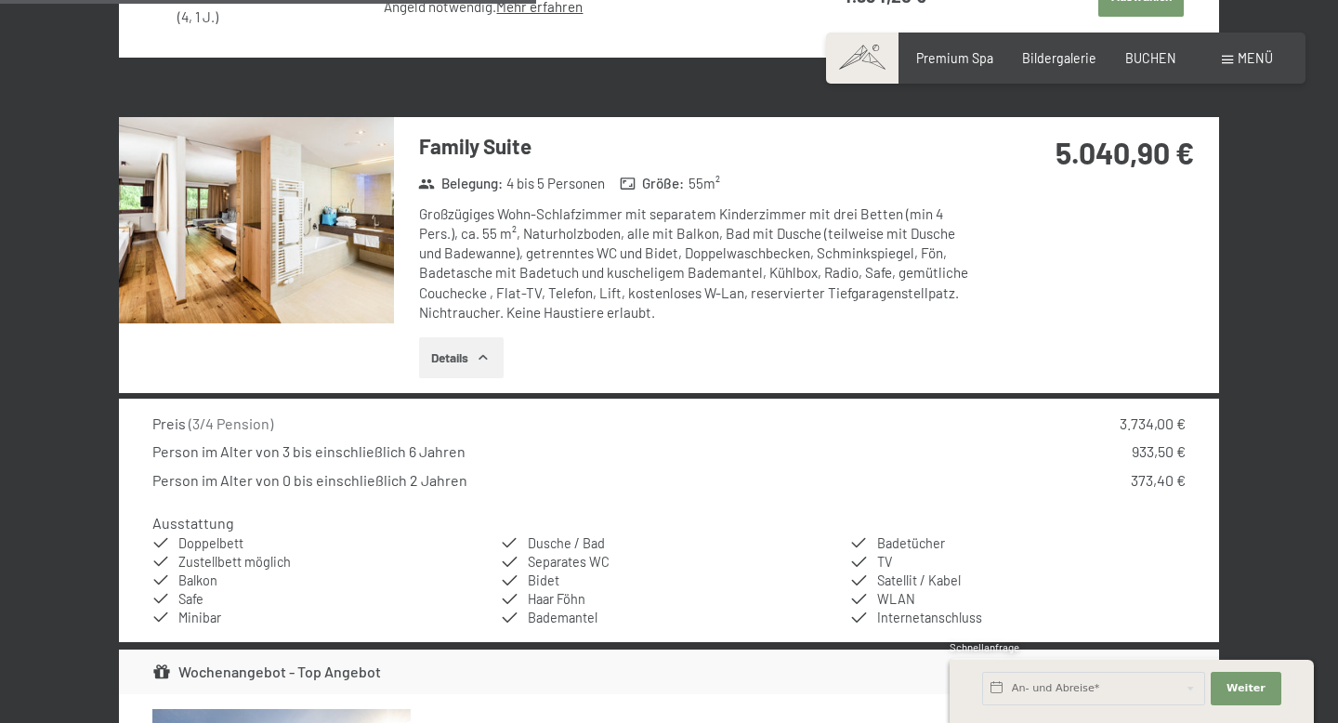
click at [477, 350] on icon "button" at bounding box center [483, 357] width 15 height 15
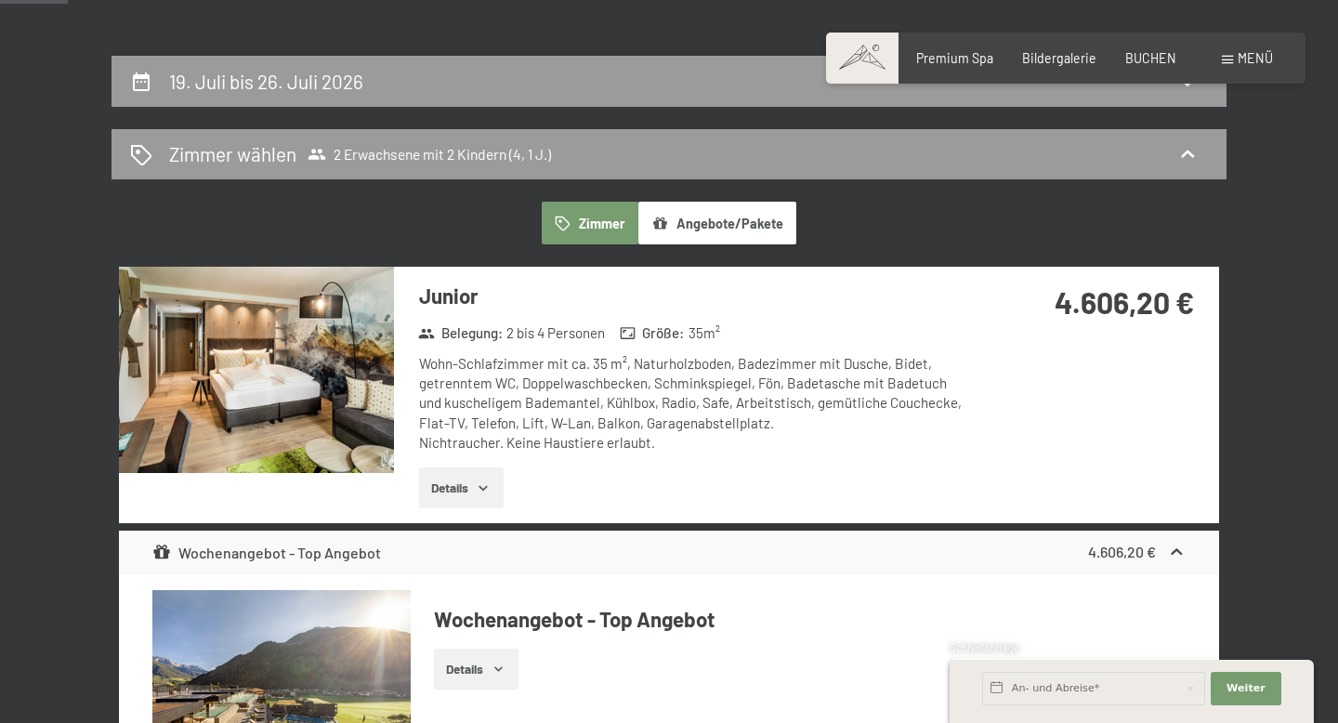
scroll to position [359, 0]
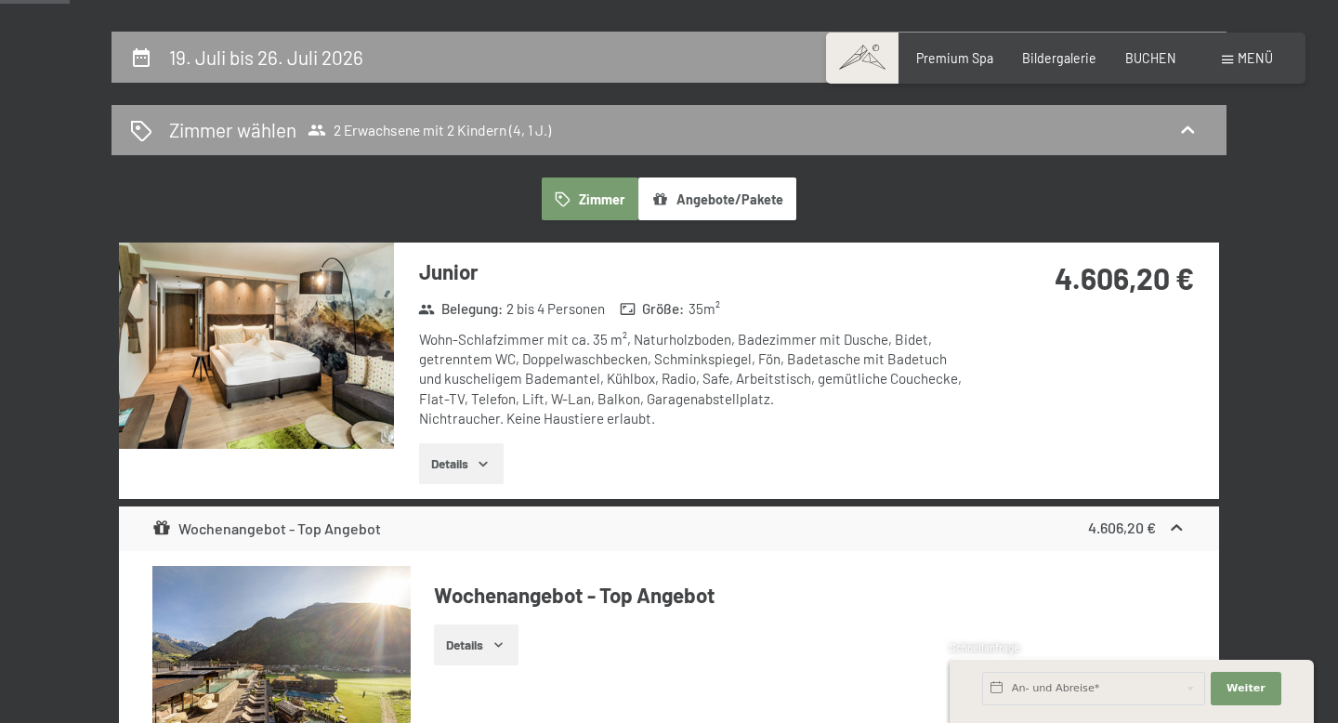
click at [480, 451] on button "Details" at bounding box center [461, 463] width 85 height 41
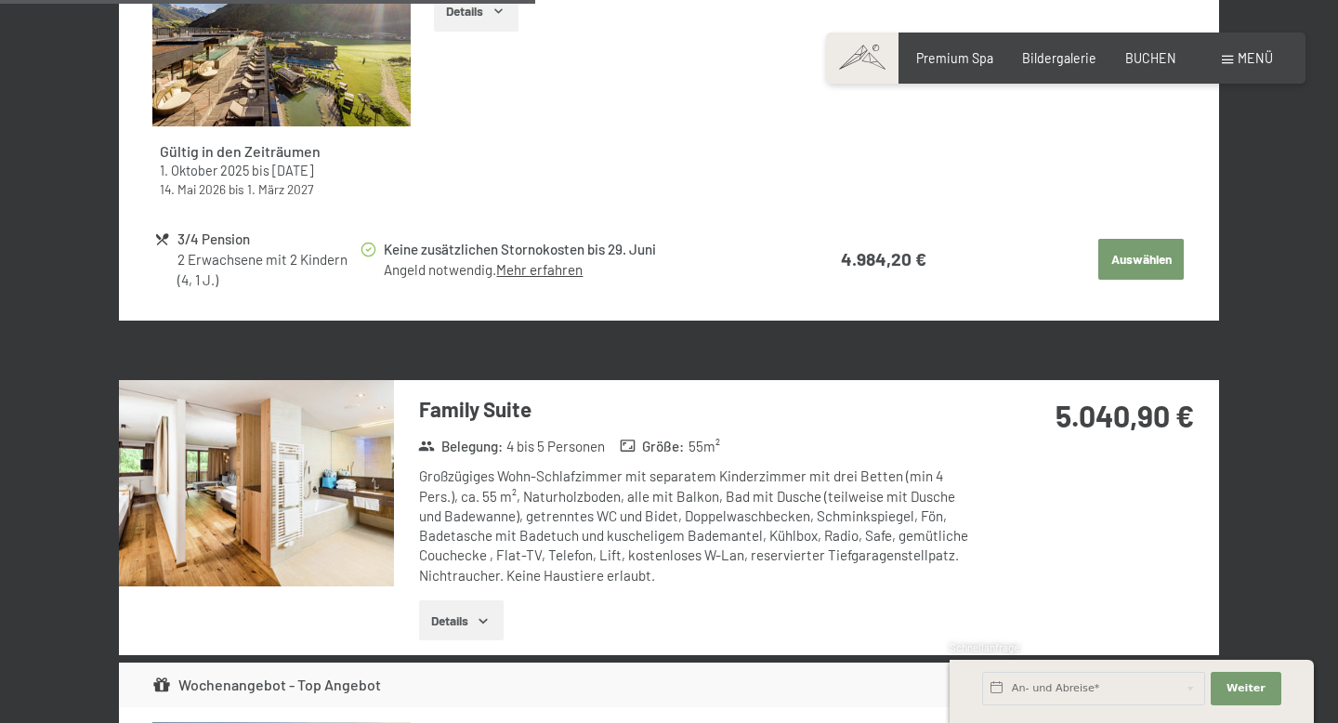
scroll to position [2851, 0]
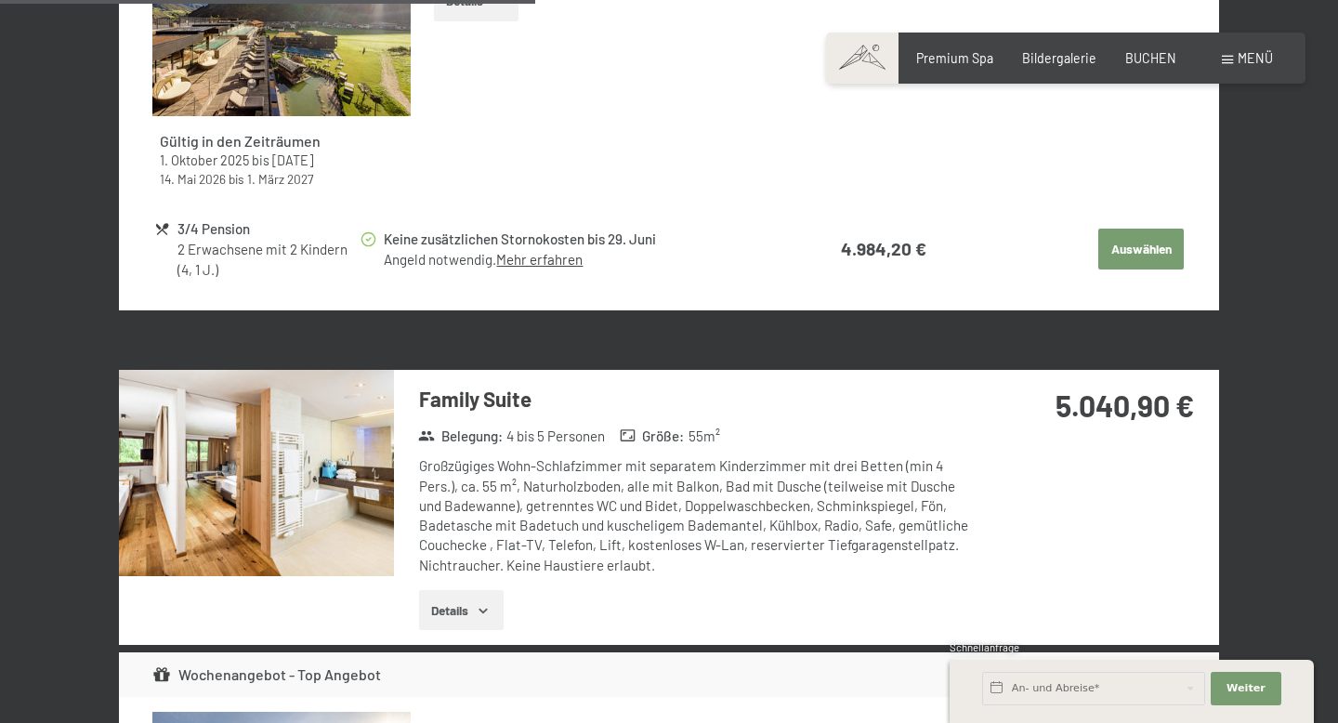
click at [457, 590] on button "Details" at bounding box center [461, 610] width 85 height 41
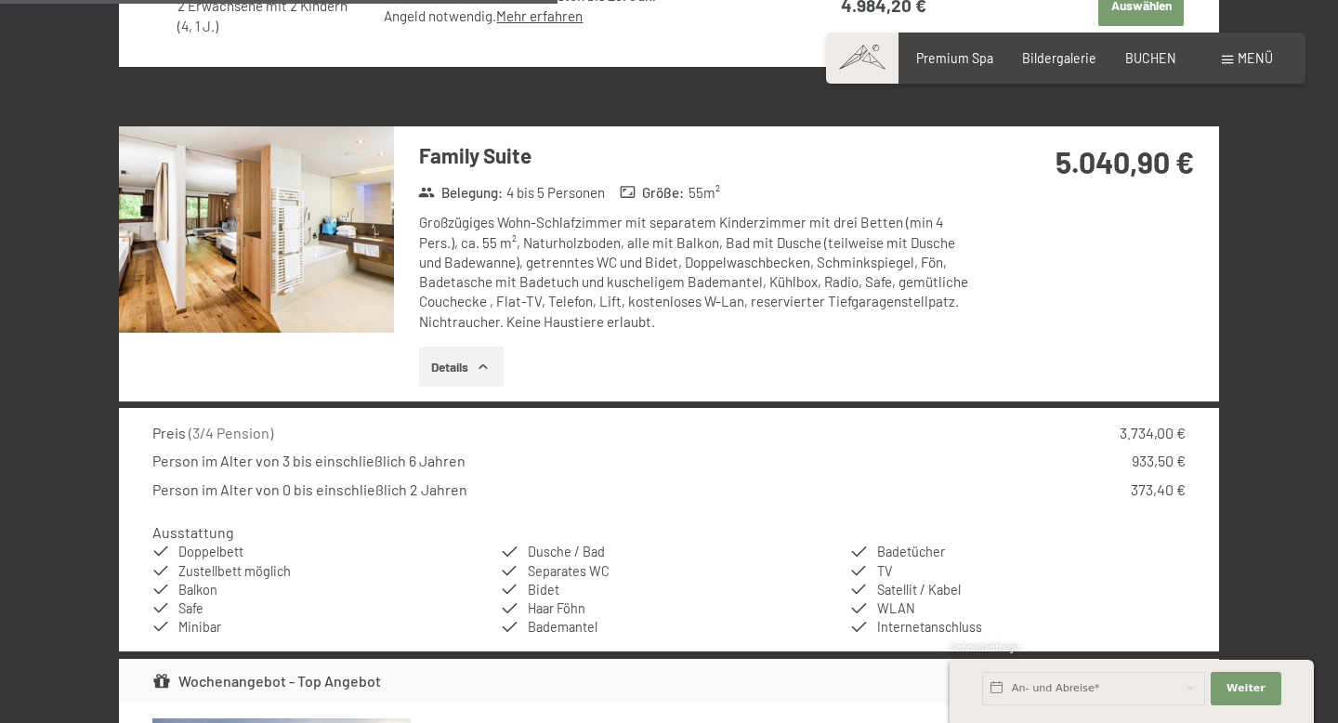
scroll to position [3075, 0]
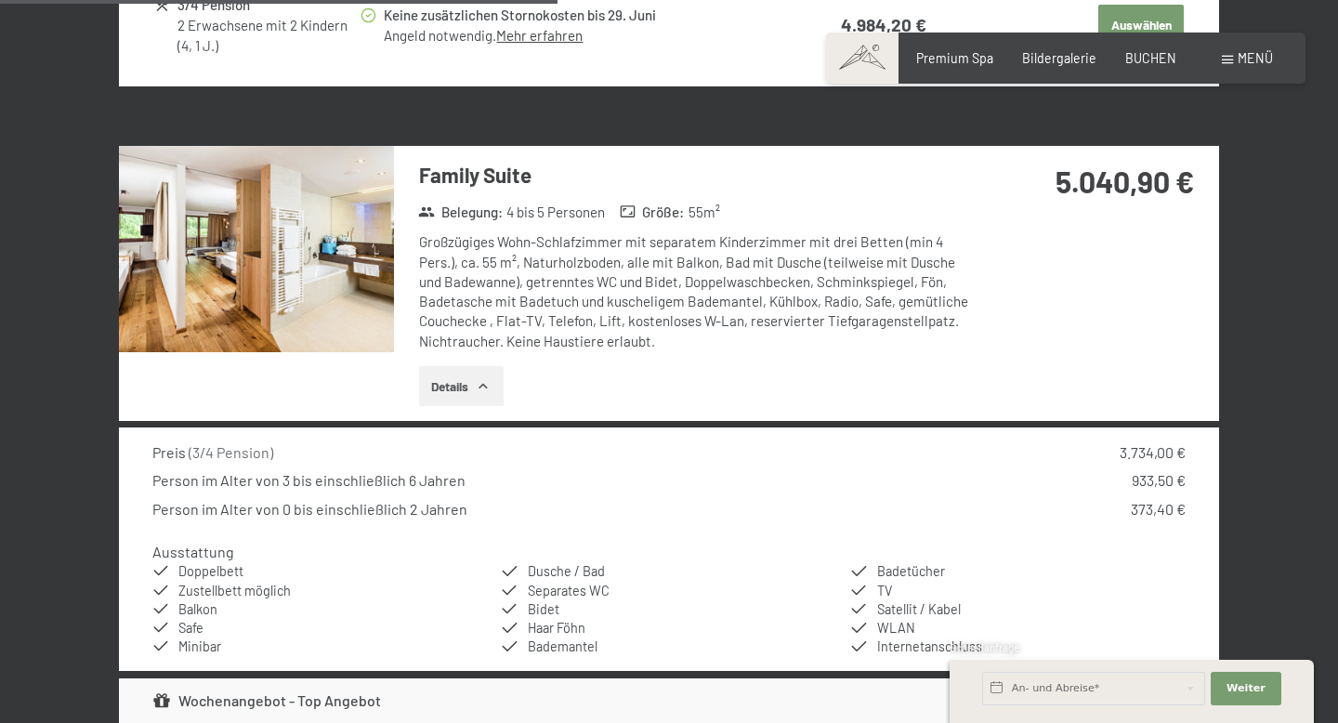
click at [496, 369] on button "Details" at bounding box center [461, 386] width 85 height 41
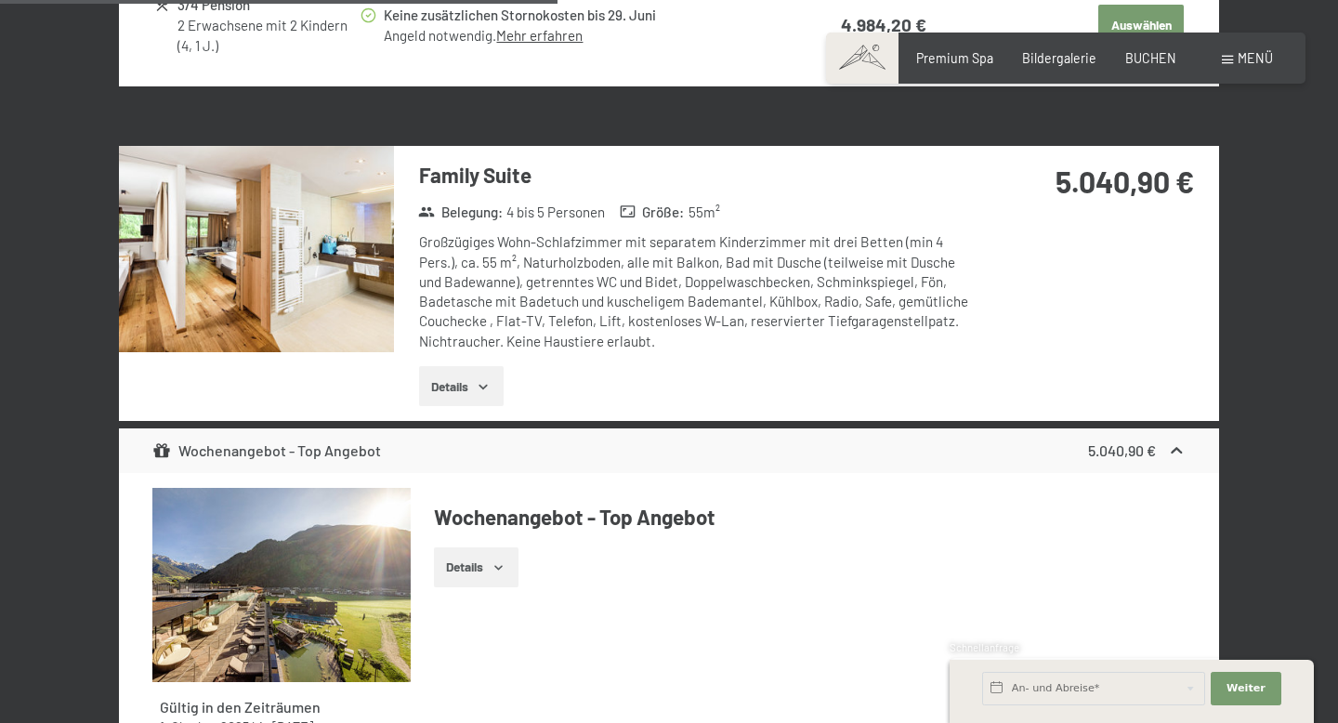
click at [496, 369] on button "Details" at bounding box center [461, 386] width 85 height 41
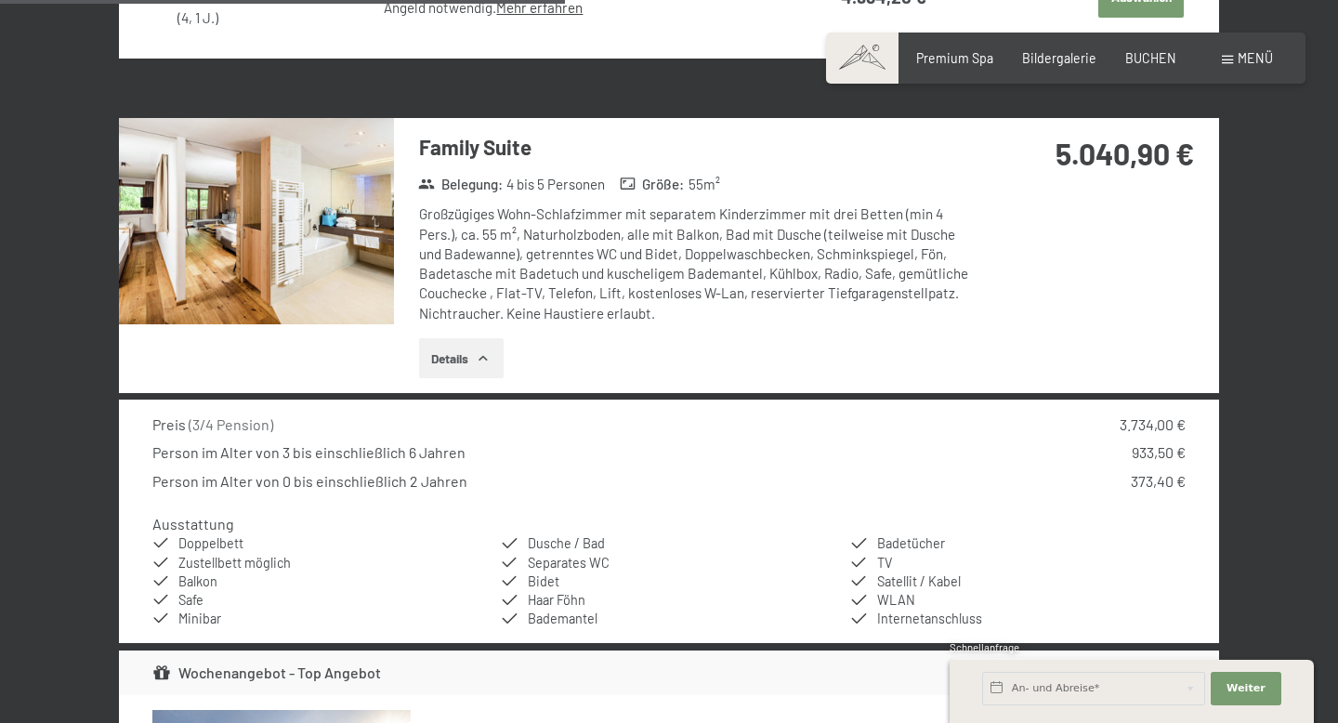
scroll to position [3101, 0]
